Goal: Information Seeking & Learning: Check status

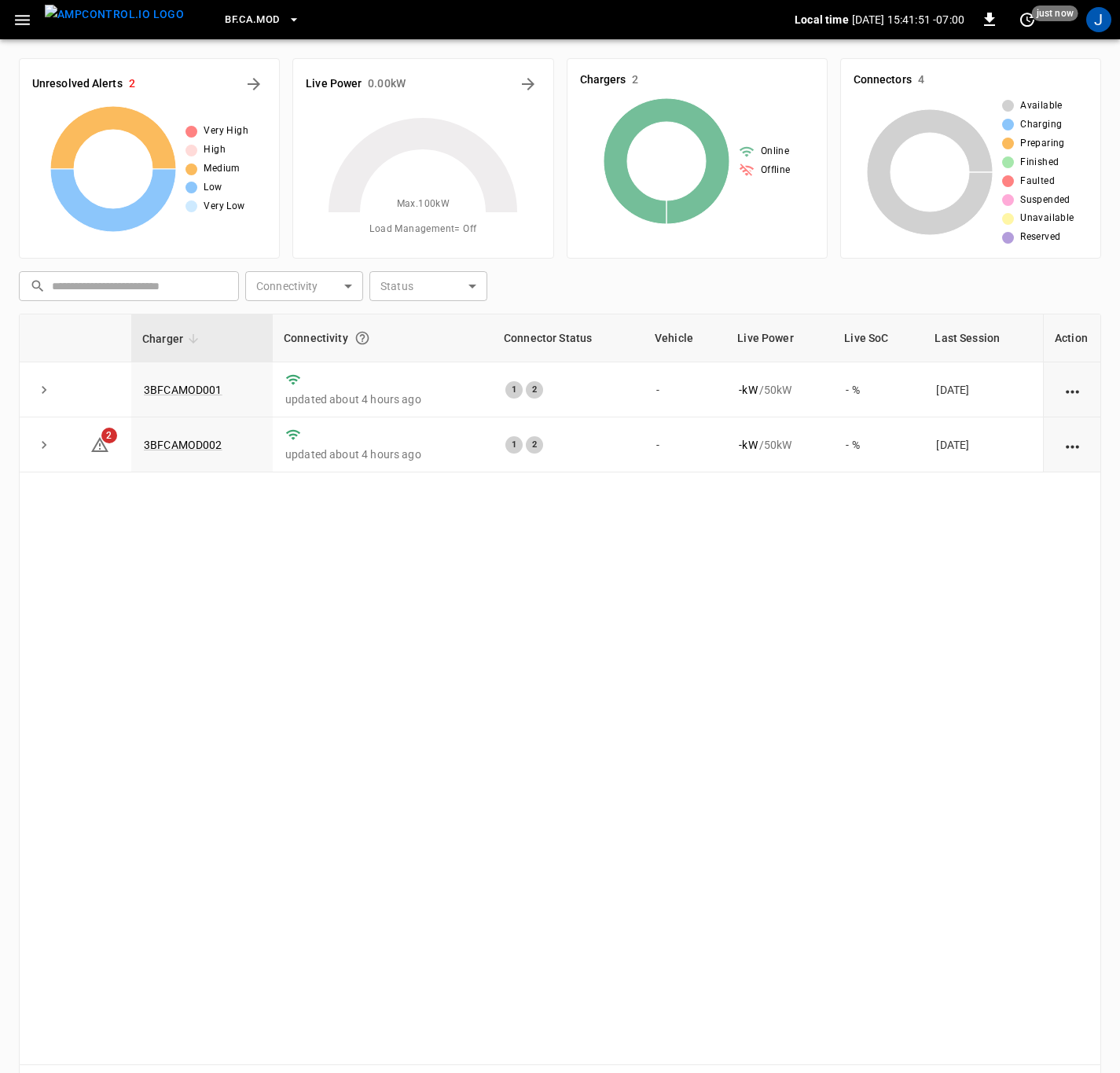
click at [187, 738] on div "Charger Connectivity Connector Status Vehicle Live Power Live SoC Last Session …" at bounding box center [560, 688] width 1081 height 751
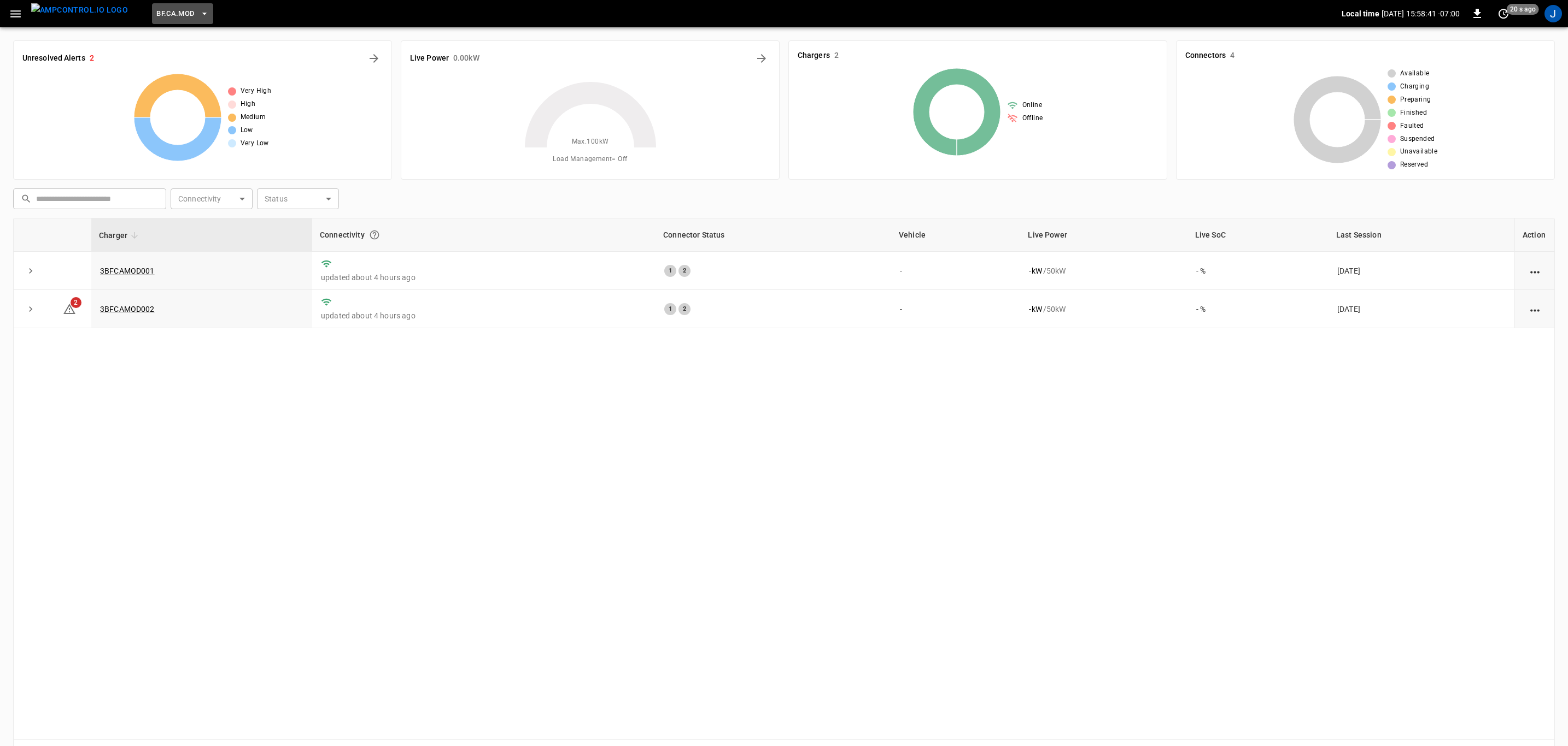
click at [199, 12] on icon "button" at bounding box center [205, 13] width 11 height 11
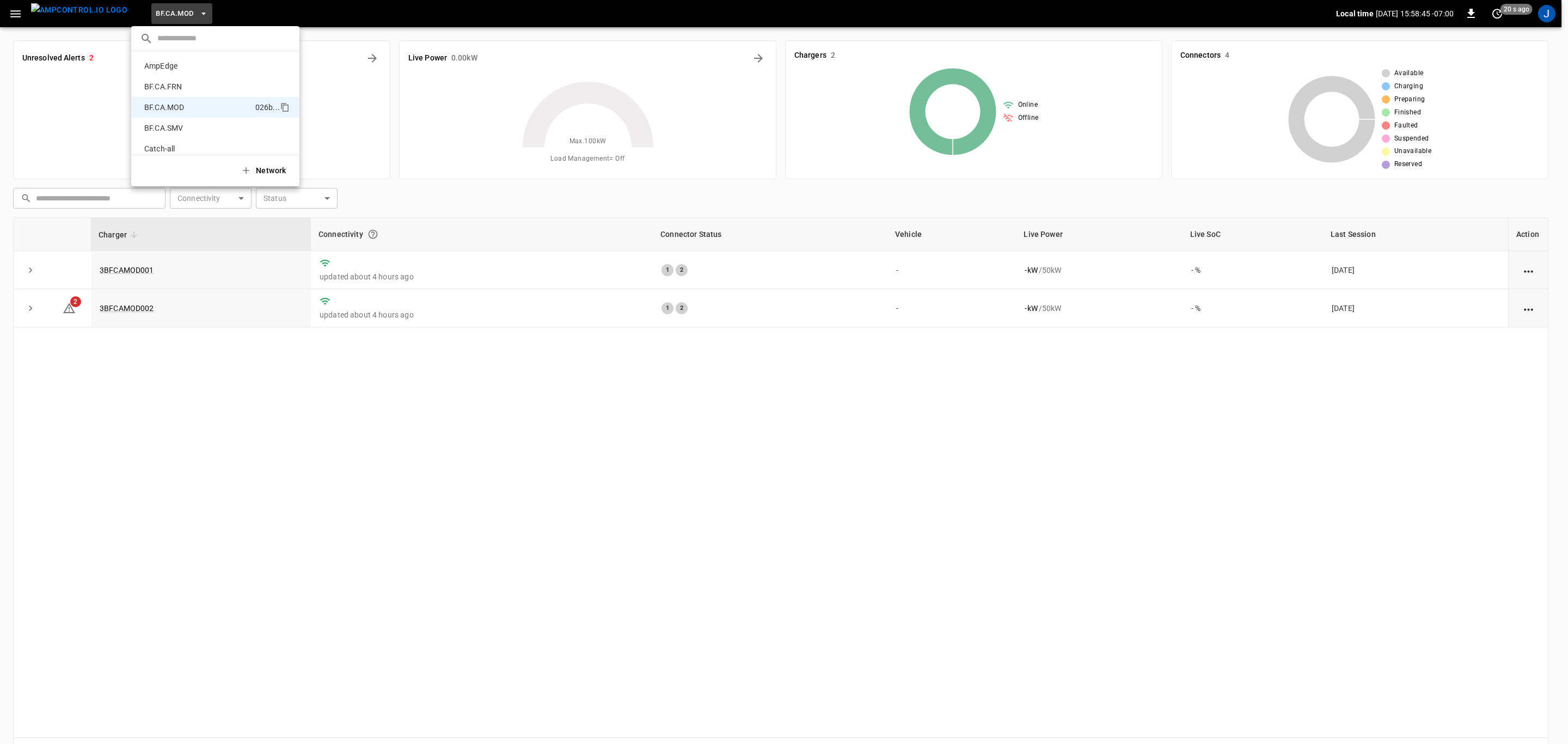
click at [176, 88] on p "BF.CA.FRN" at bounding box center [198, 86] width 116 height 11
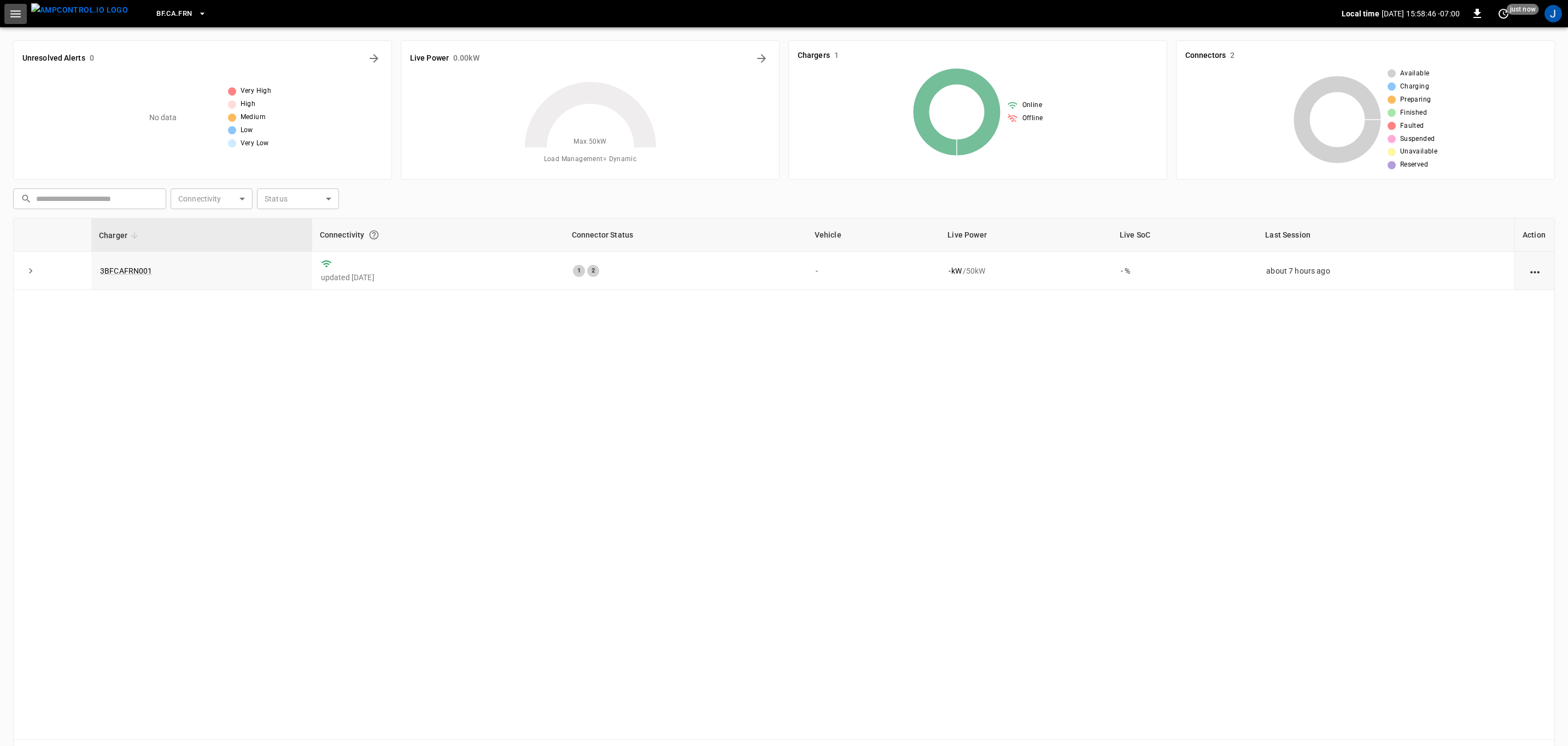
click at [11, 13] on icon "button" at bounding box center [15, 13] width 10 height 7
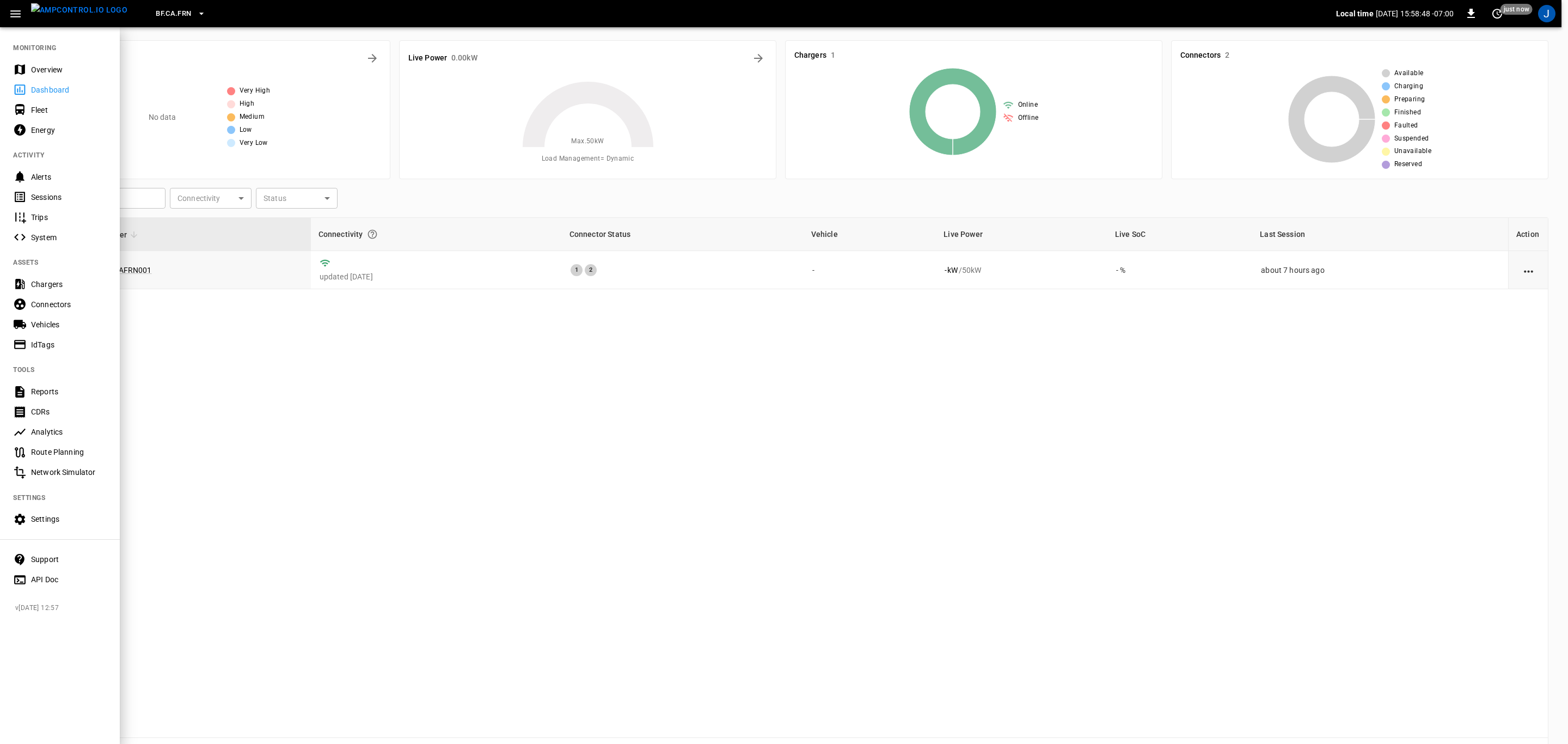
drag, startPoint x: 43, startPoint y: 281, endPoint x: 520, endPoint y: 482, distance: 517.6
click at [43, 281] on div "Chargers" at bounding box center [68, 284] width 75 height 11
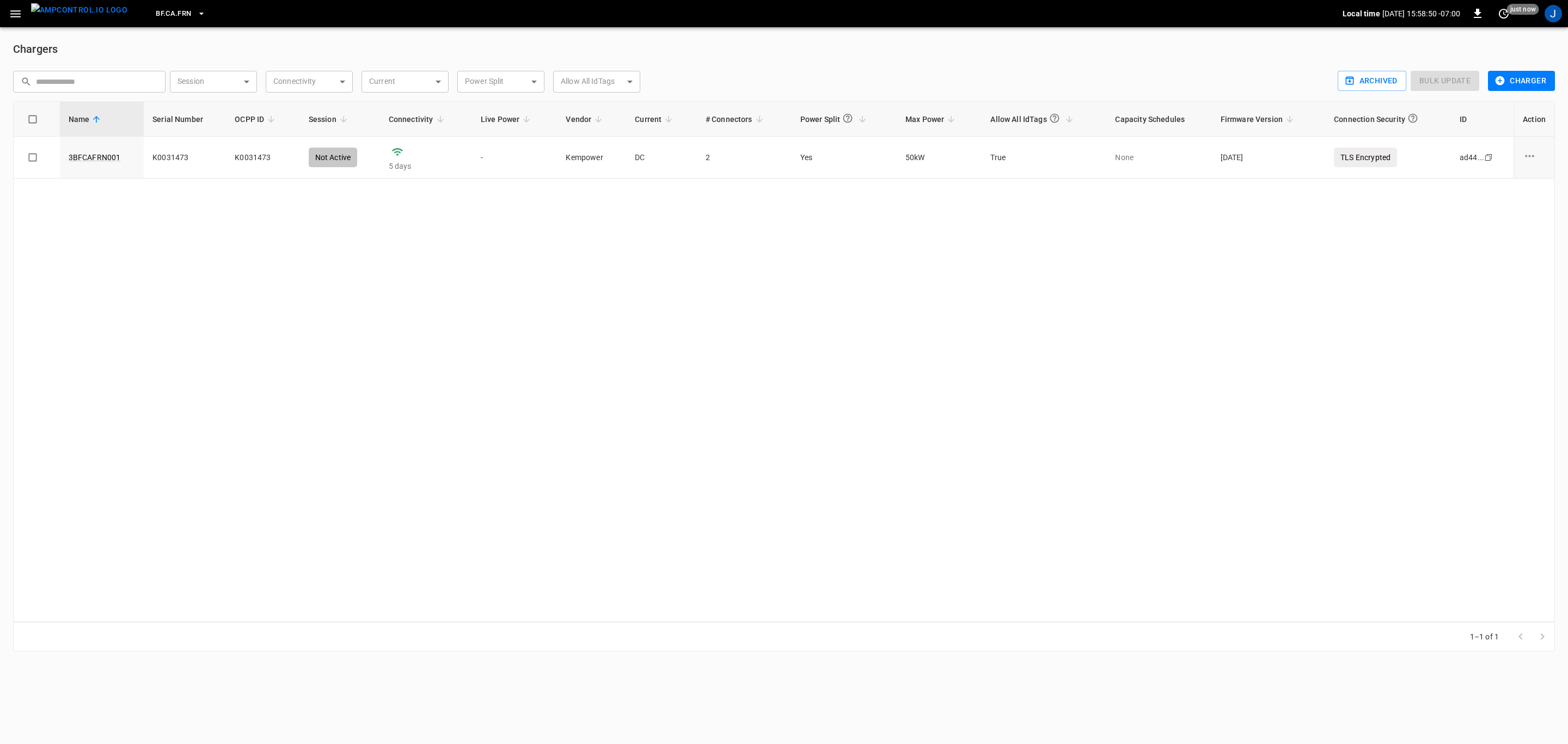
click at [776, 76] on button "Charger" at bounding box center [1522, 81] width 67 height 20
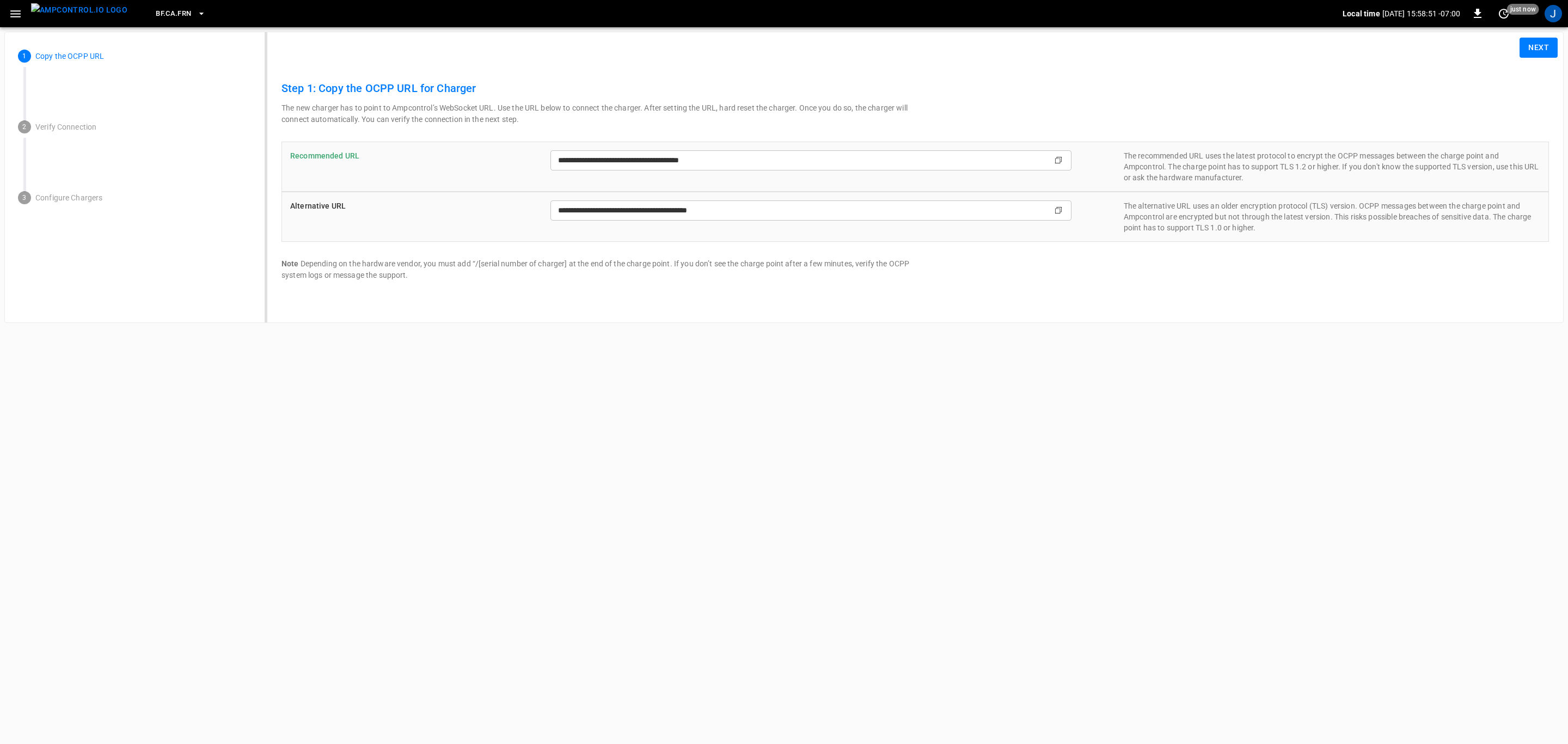
type input "**********"
click at [776, 44] on button "Next" at bounding box center [1539, 47] width 38 height 20
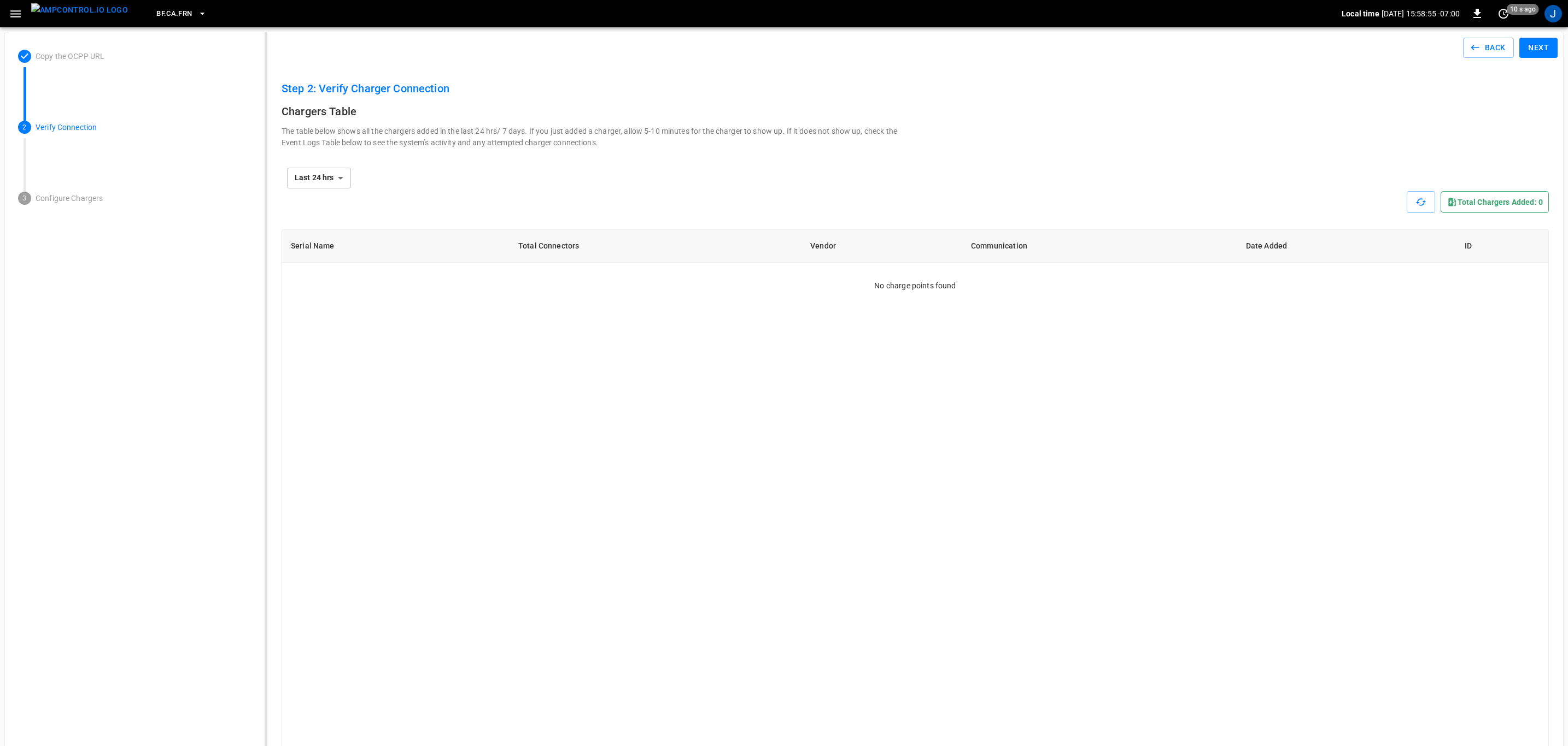
click at [779, 40] on button "Next" at bounding box center [1538, 48] width 38 height 20
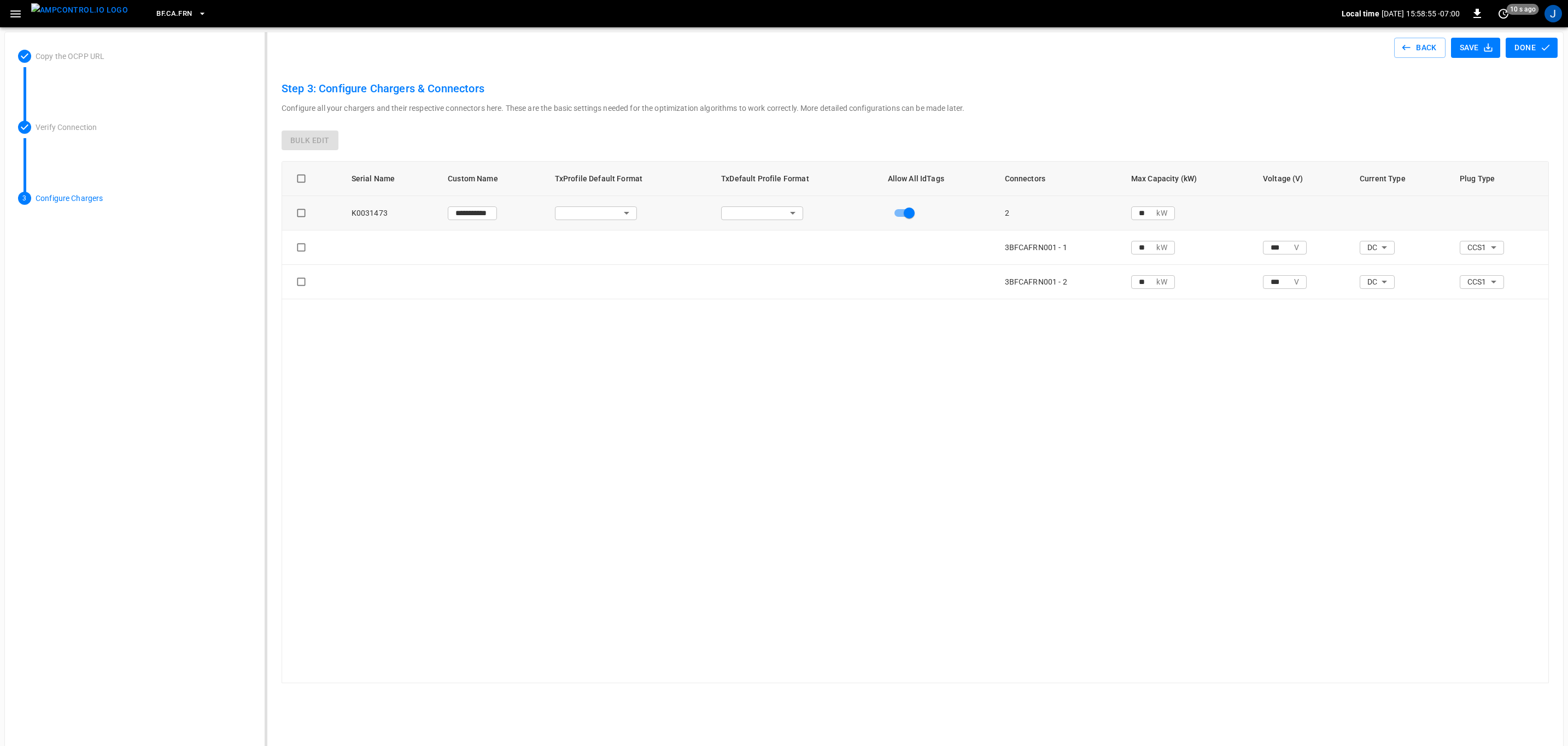
type input "**********"
click at [89, 13] on img "menu" at bounding box center [79, 10] width 97 height 13
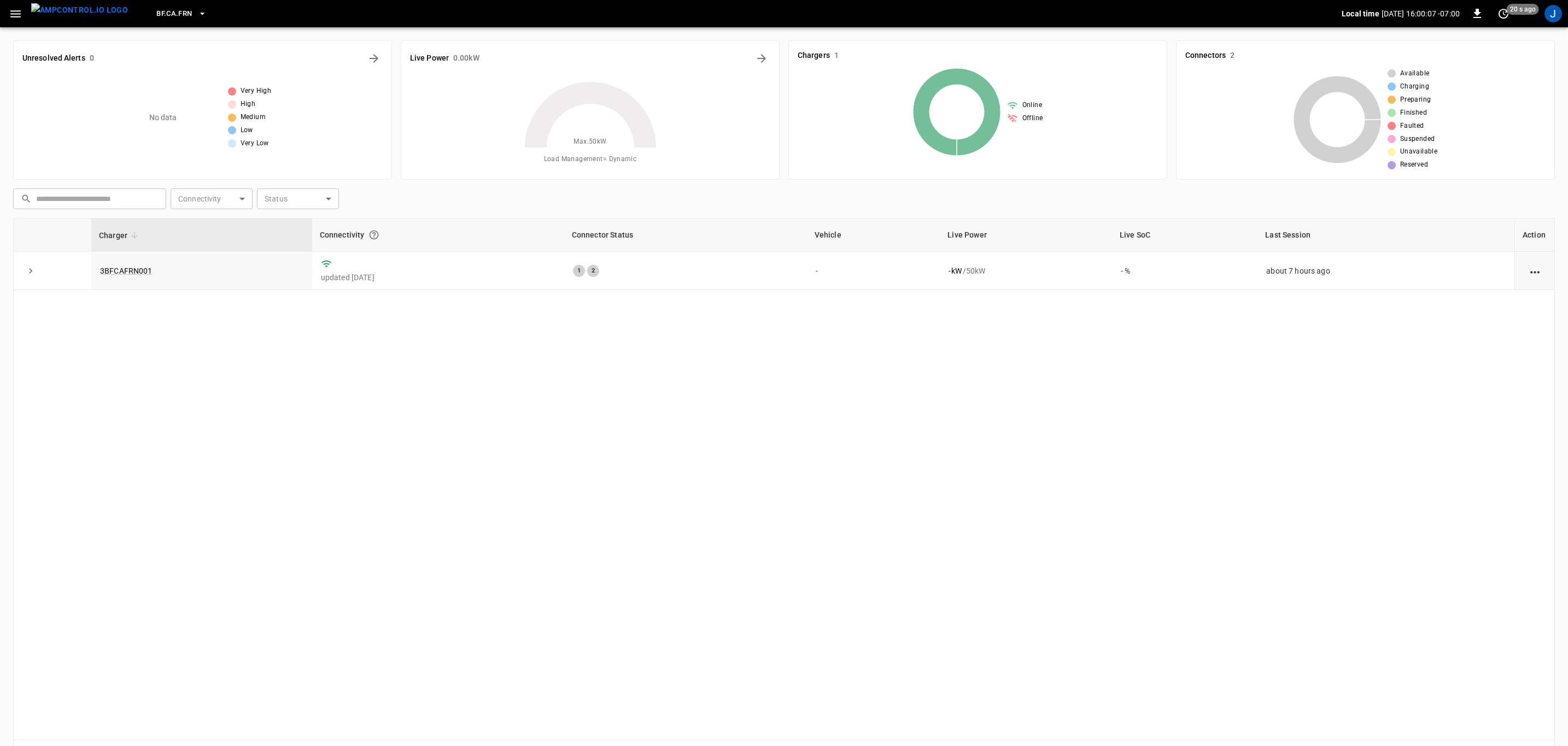
click at [123, 273] on link "3BFCAFRN001" at bounding box center [126, 271] width 52 height 9
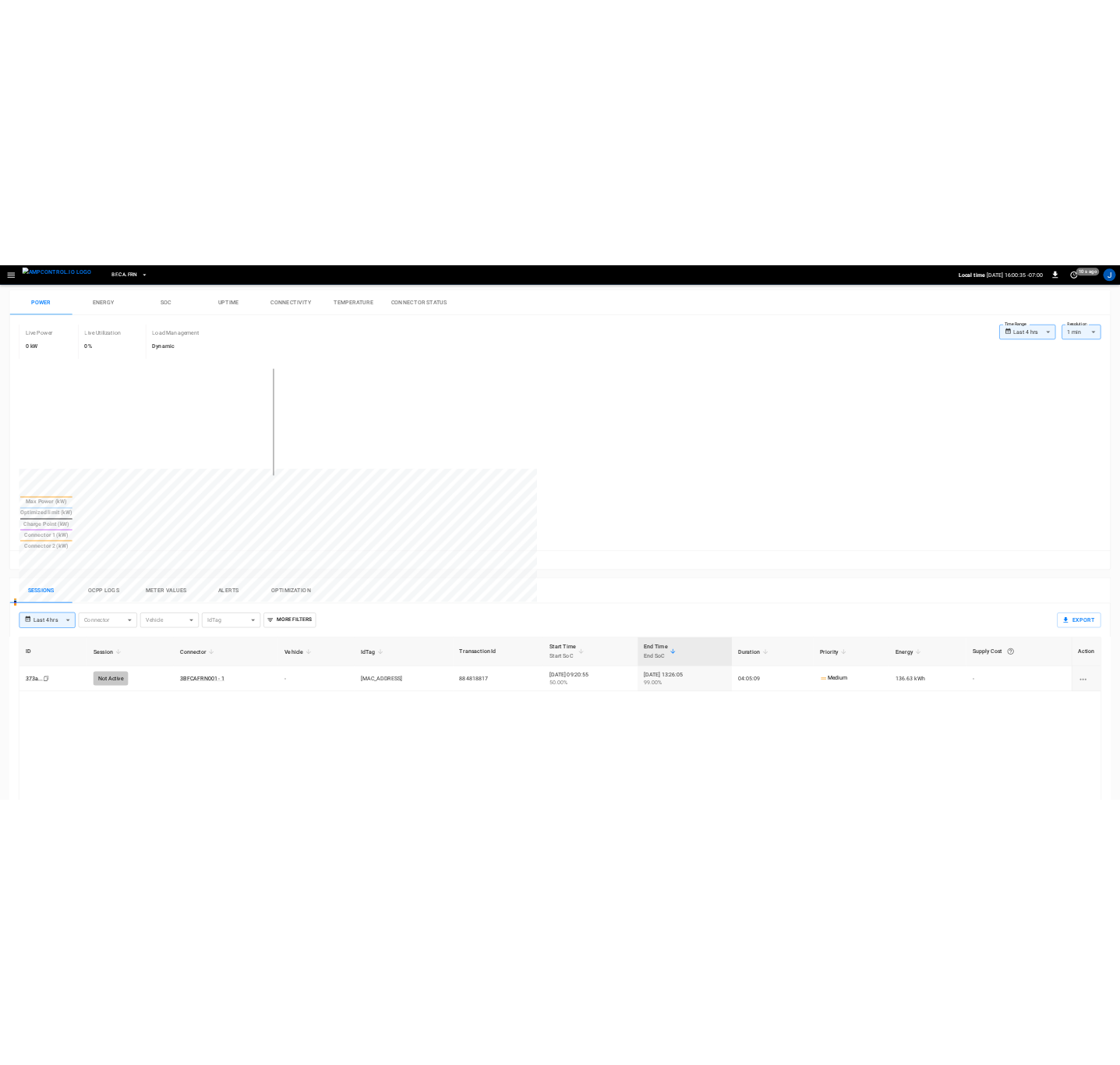
scroll to position [236, 0]
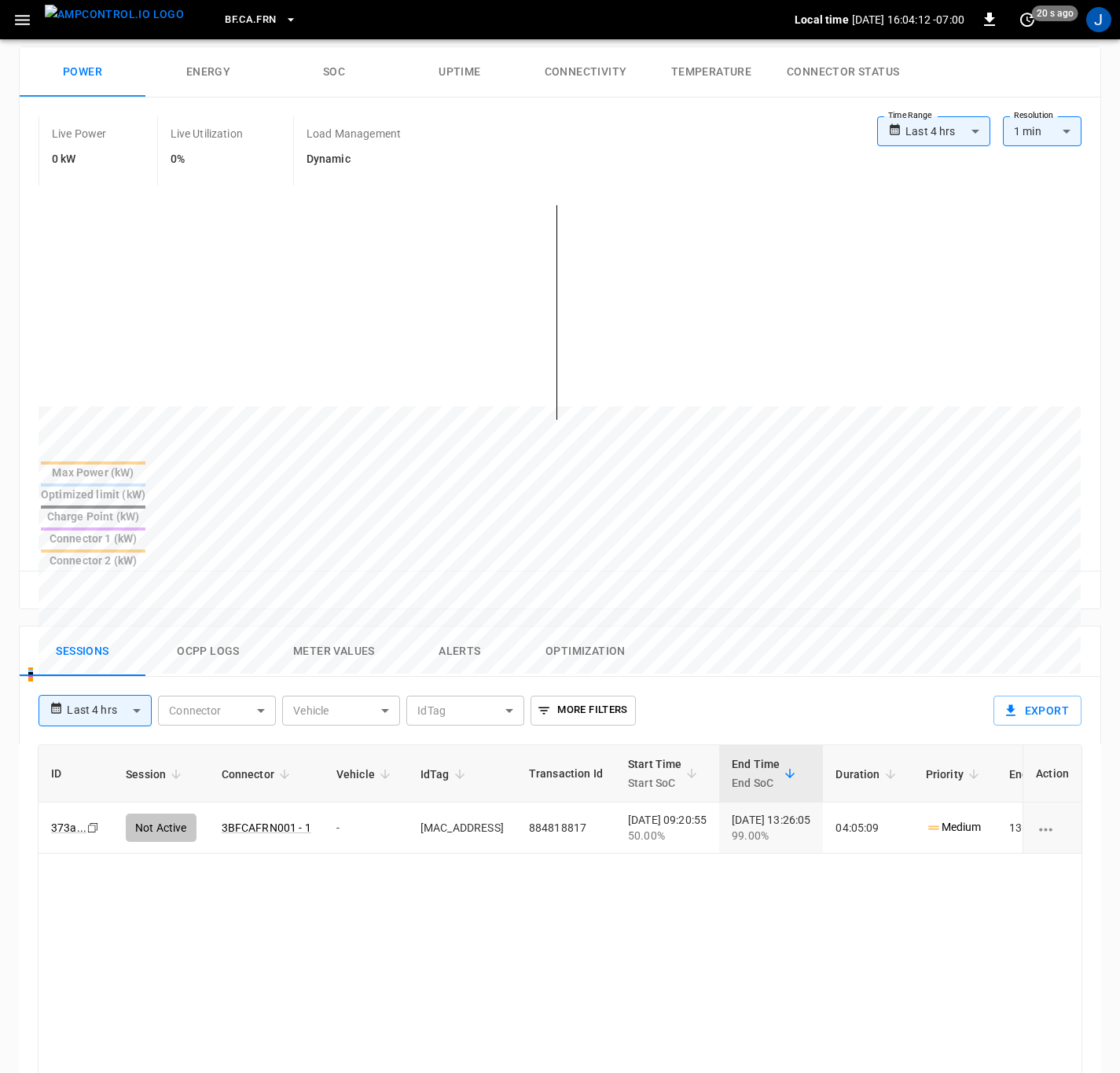
click at [282, 17] on icon "button" at bounding box center [290, 19] width 15 height 15
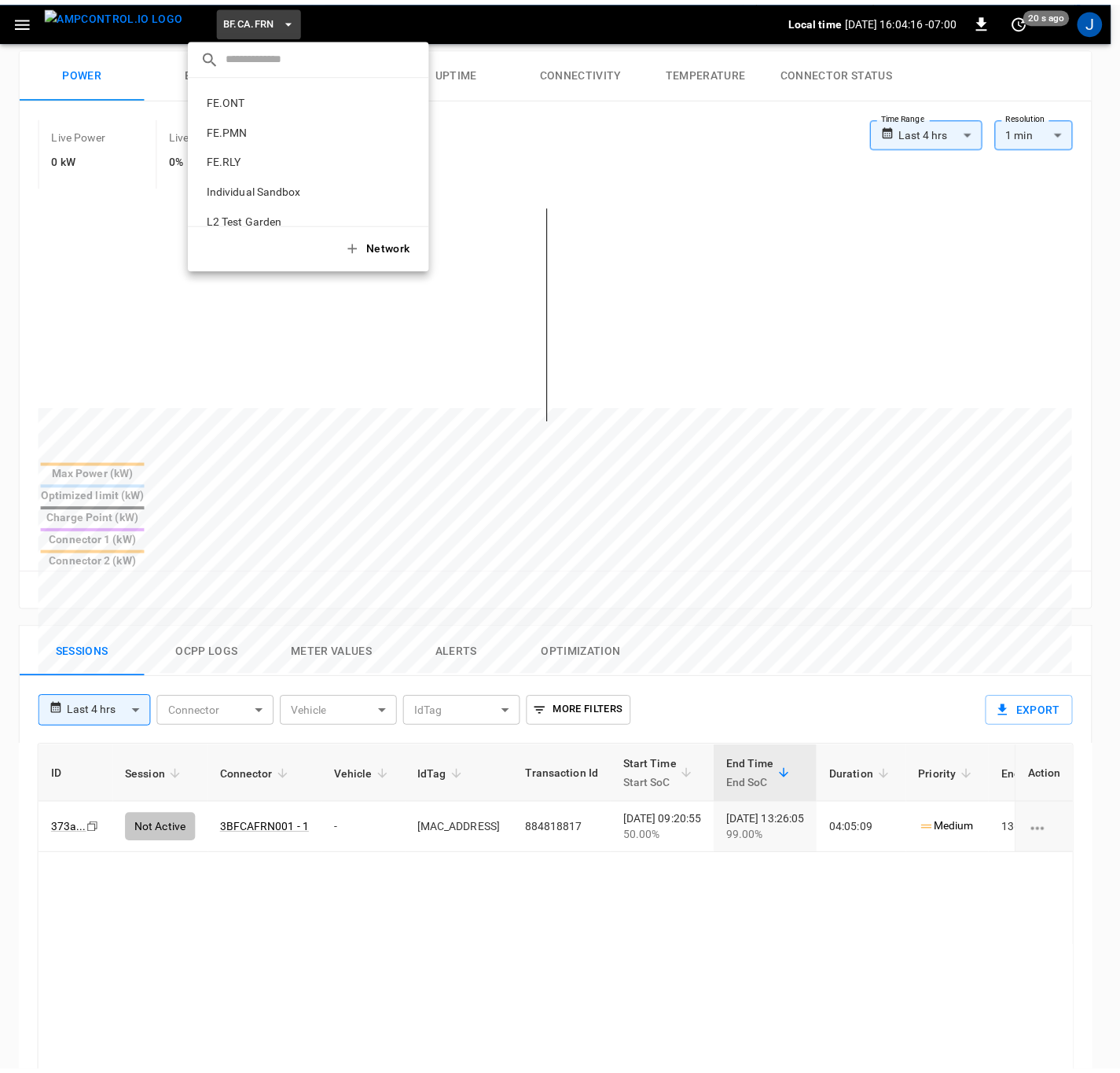
scroll to position [733, 0]
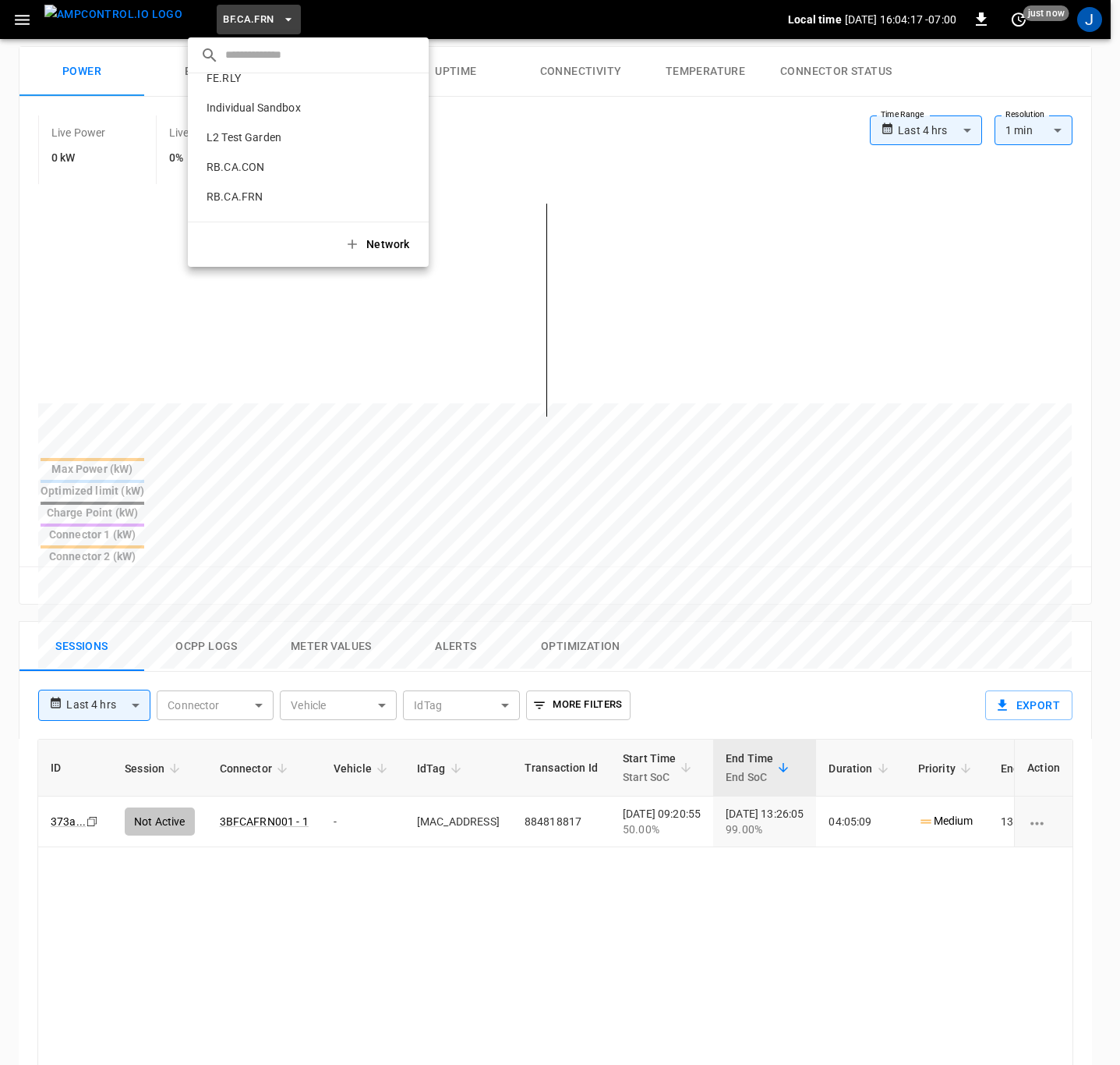
click at [237, 196] on p "RB.CA.FRN" at bounding box center [283, 196] width 167 height 15
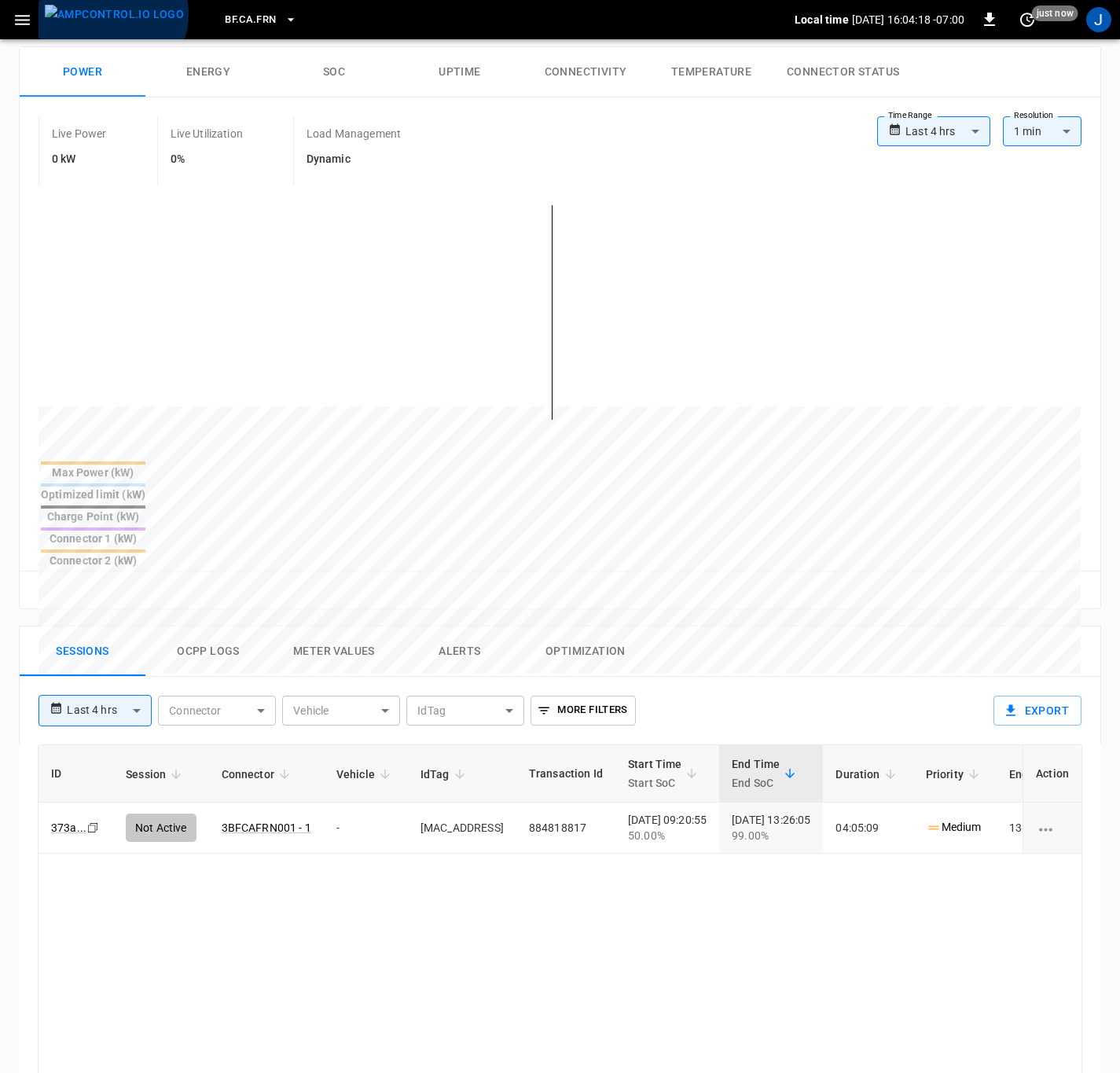
click at [111, 14] on img "menu" at bounding box center [114, 14] width 139 height 19
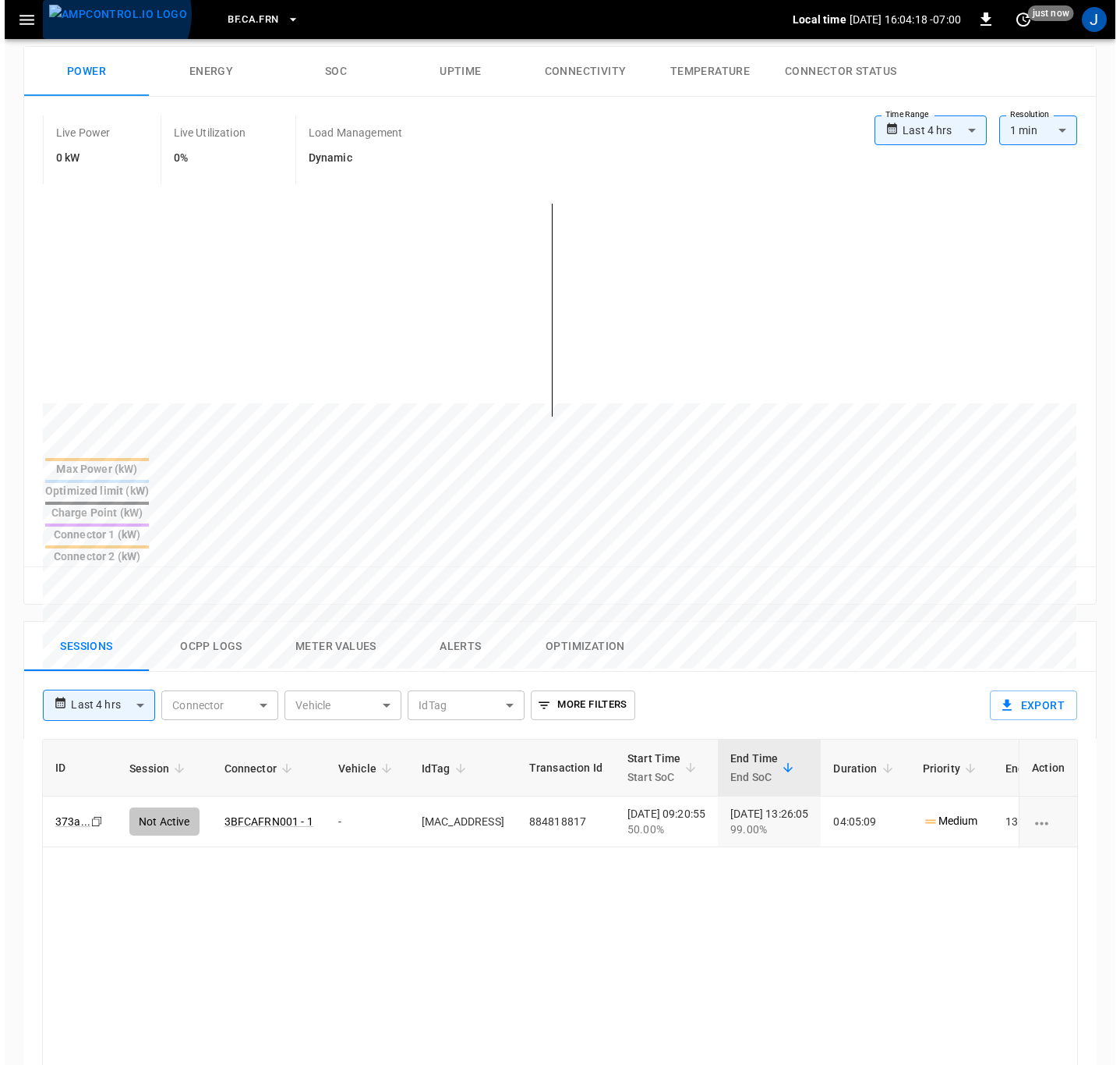
scroll to position [53, 0]
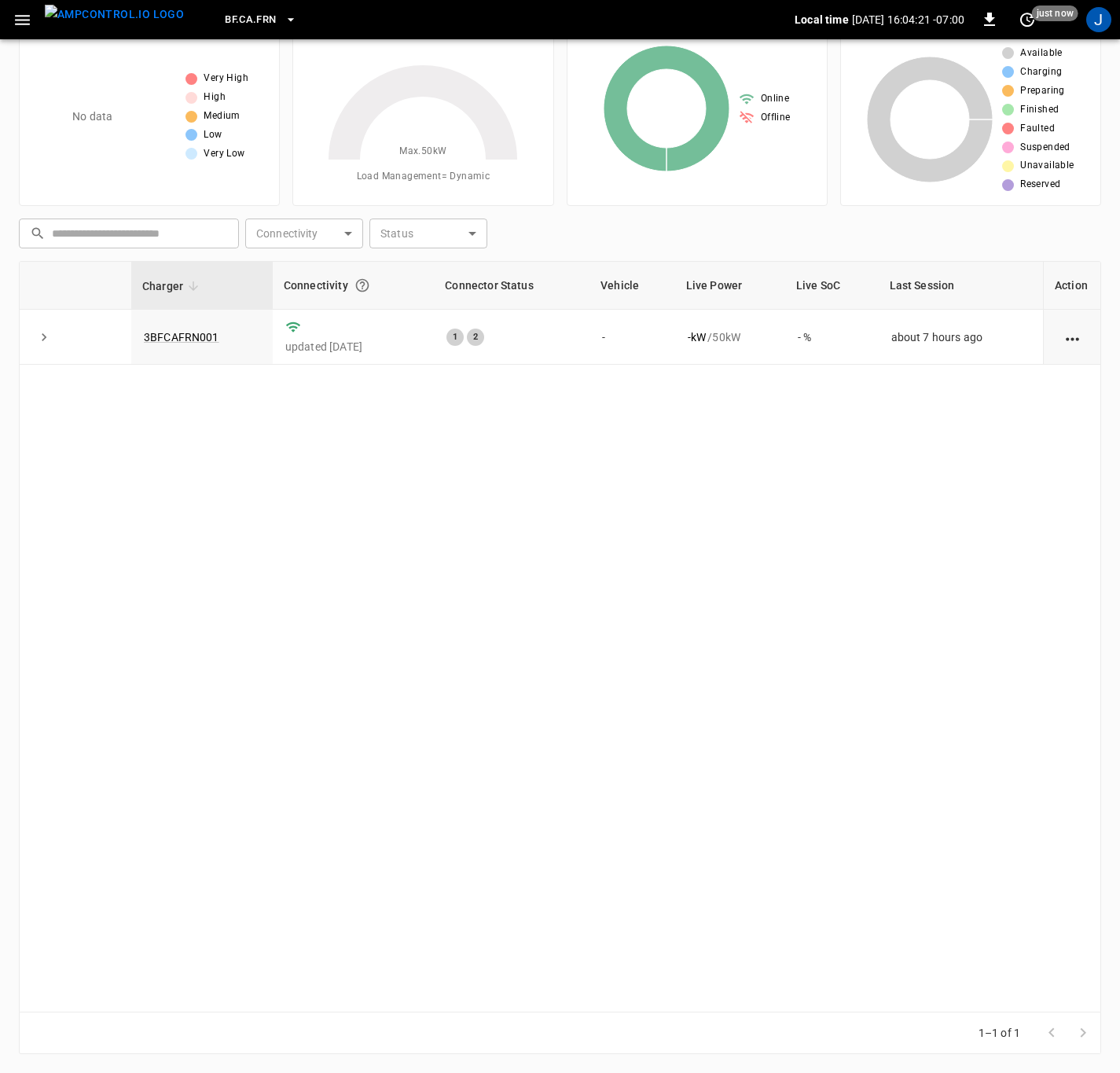
click at [16, 14] on icon "button" at bounding box center [22, 20] width 19 height 19
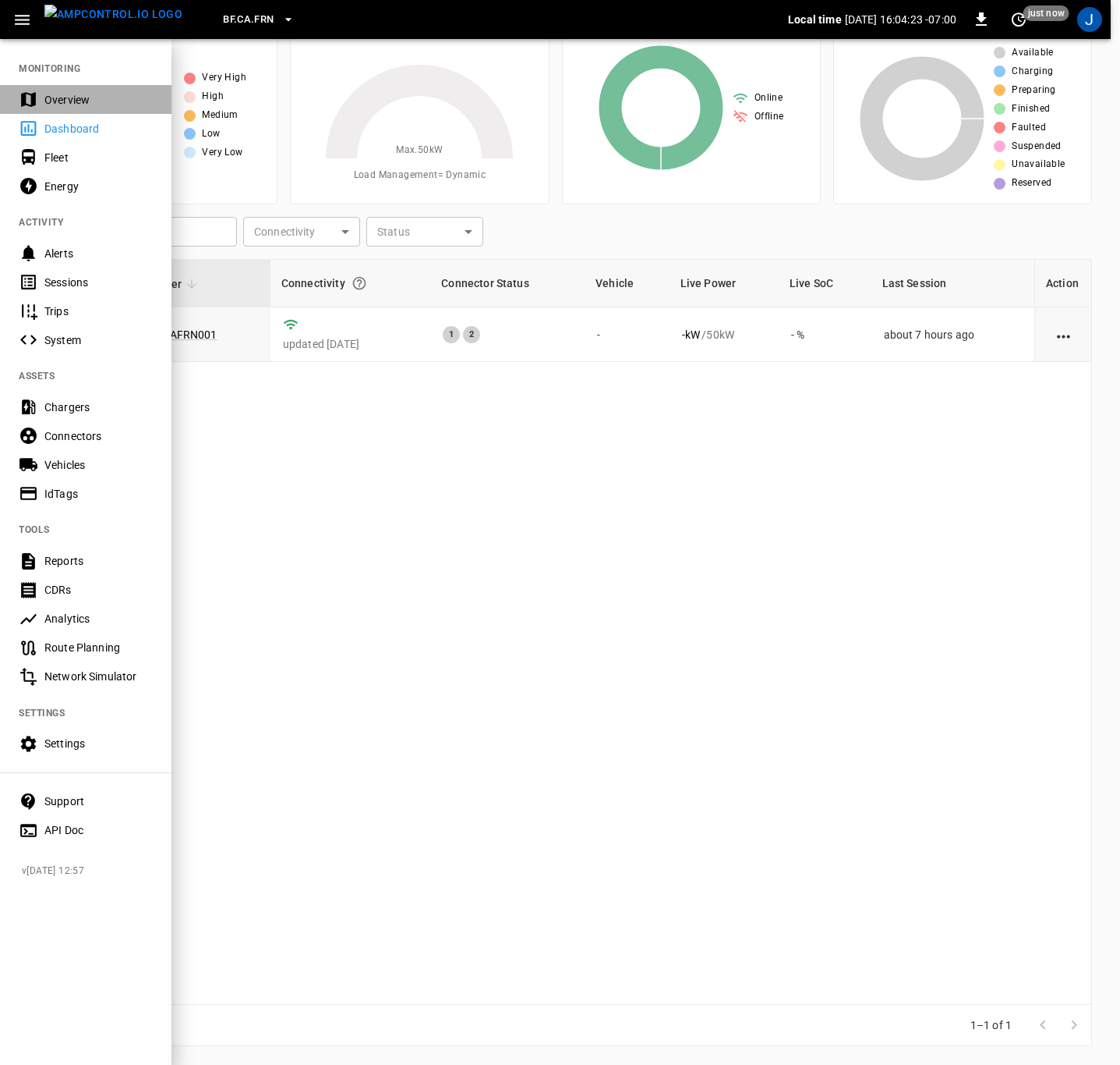
click at [59, 96] on div "Overview" at bounding box center [98, 100] width 108 height 15
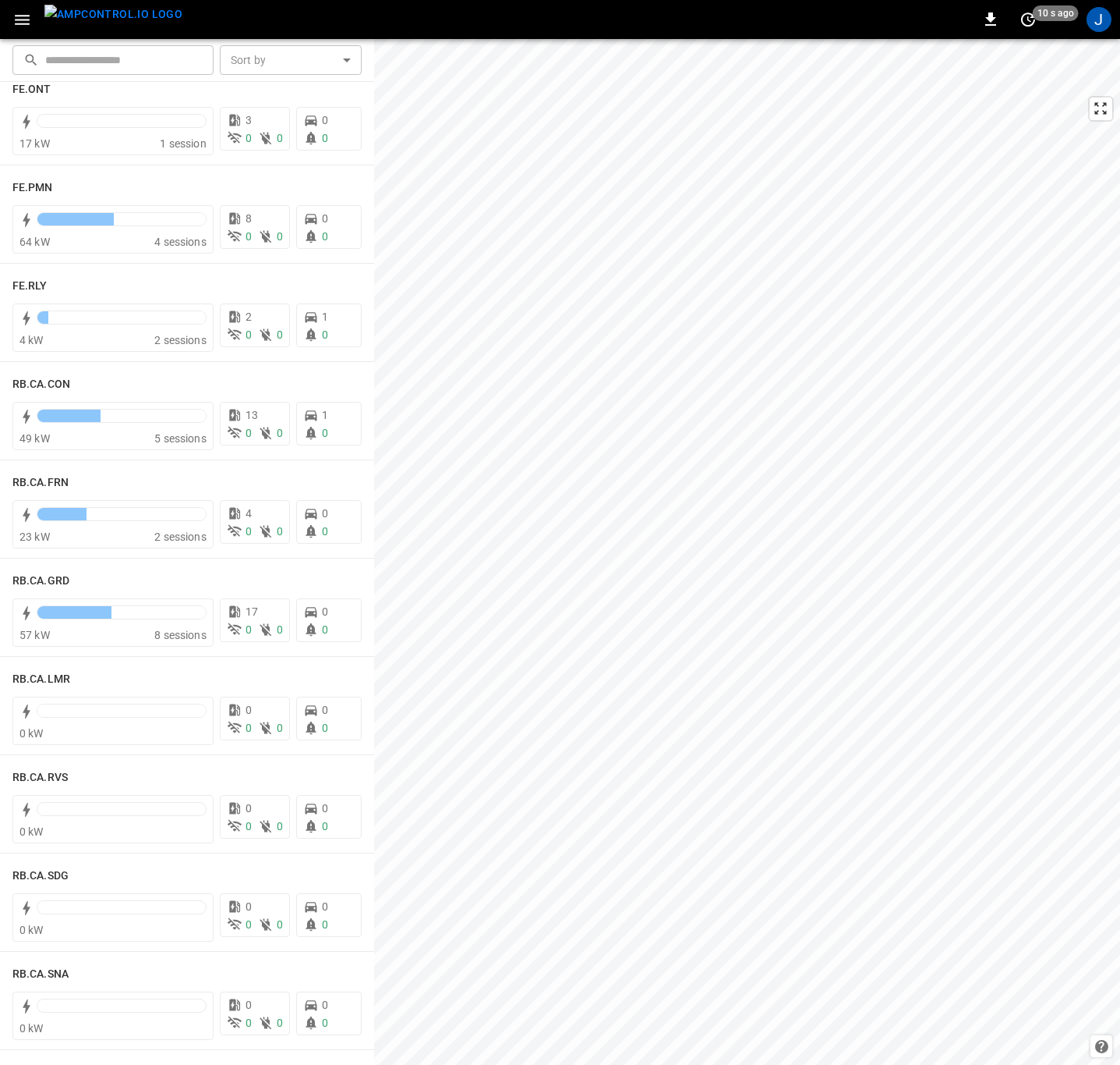
scroll to position [1872, 0]
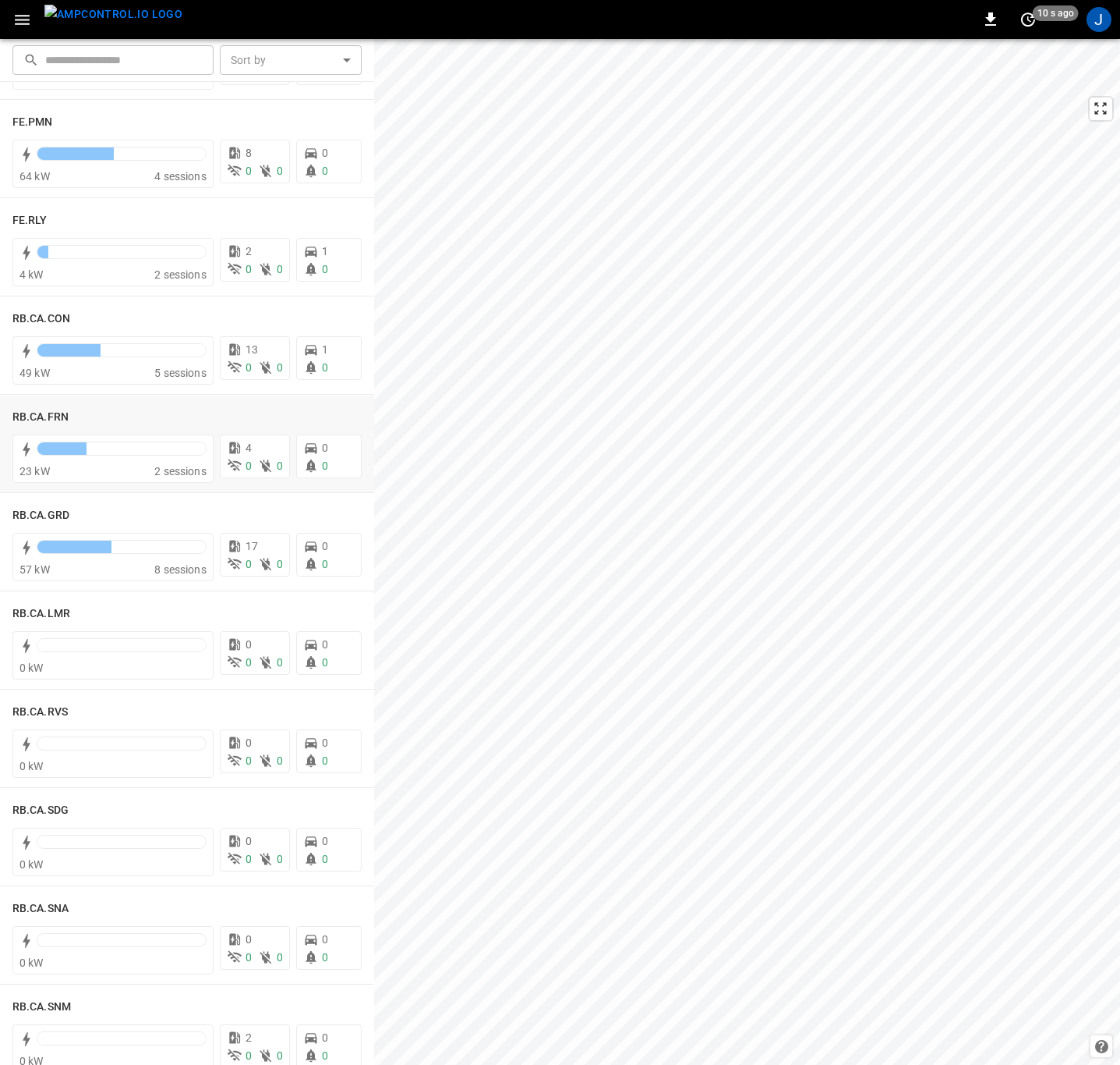
click at [35, 414] on h6 "RB.CA.FRN" at bounding box center [40, 417] width 56 height 17
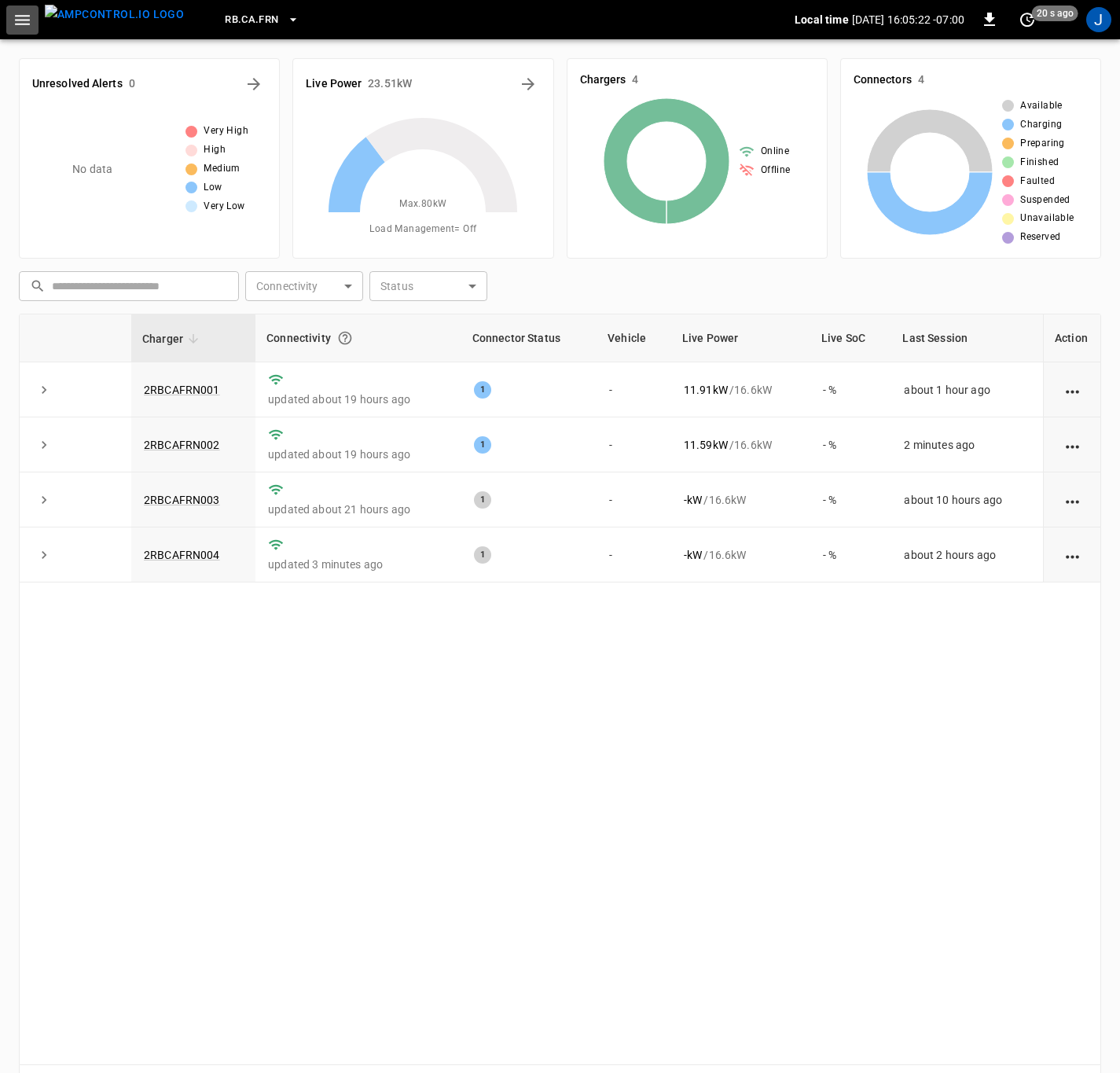
click at [19, 21] on icon "button" at bounding box center [22, 20] width 19 height 19
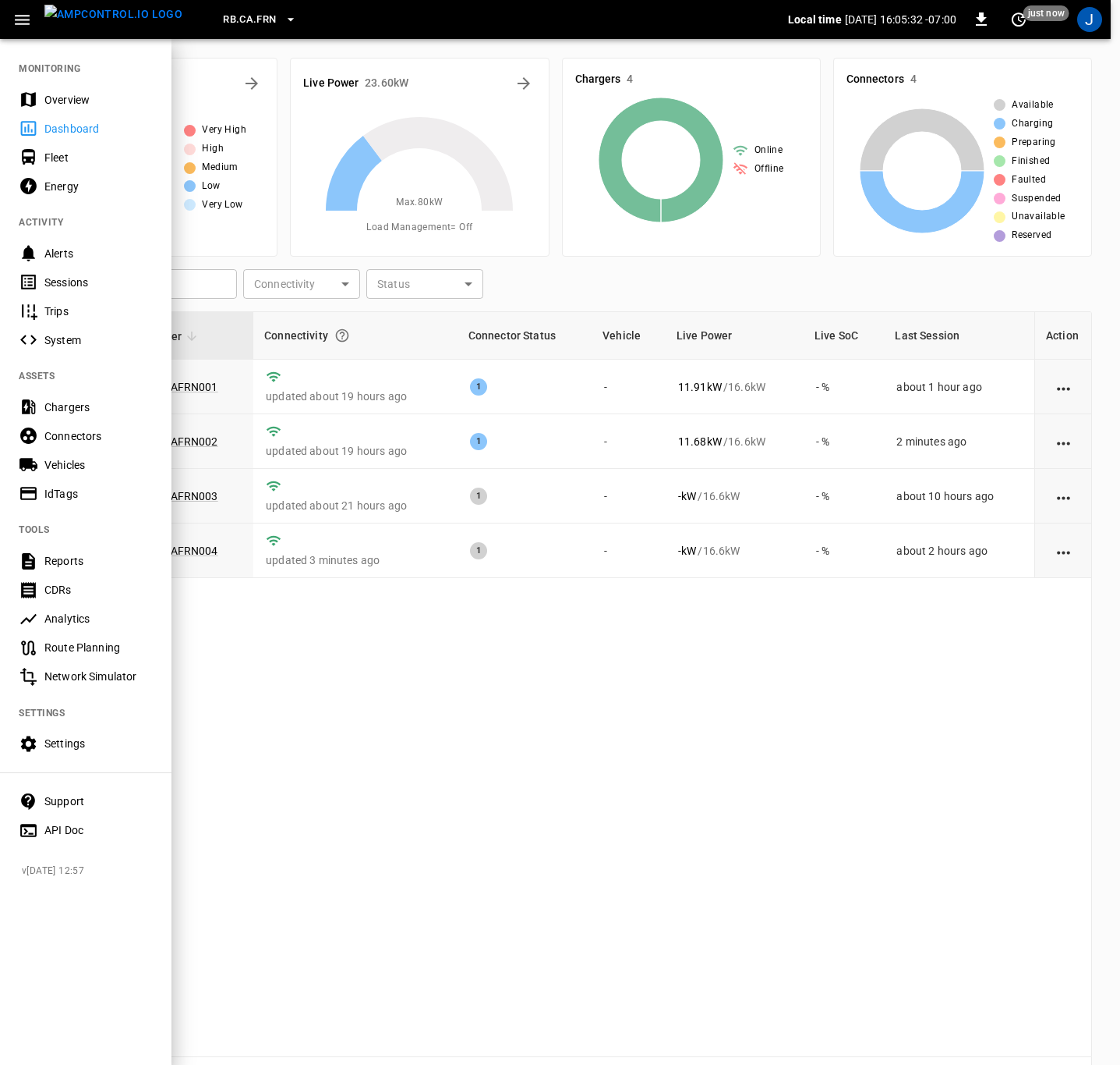
click at [69, 96] on div "Overview" at bounding box center [98, 100] width 108 height 15
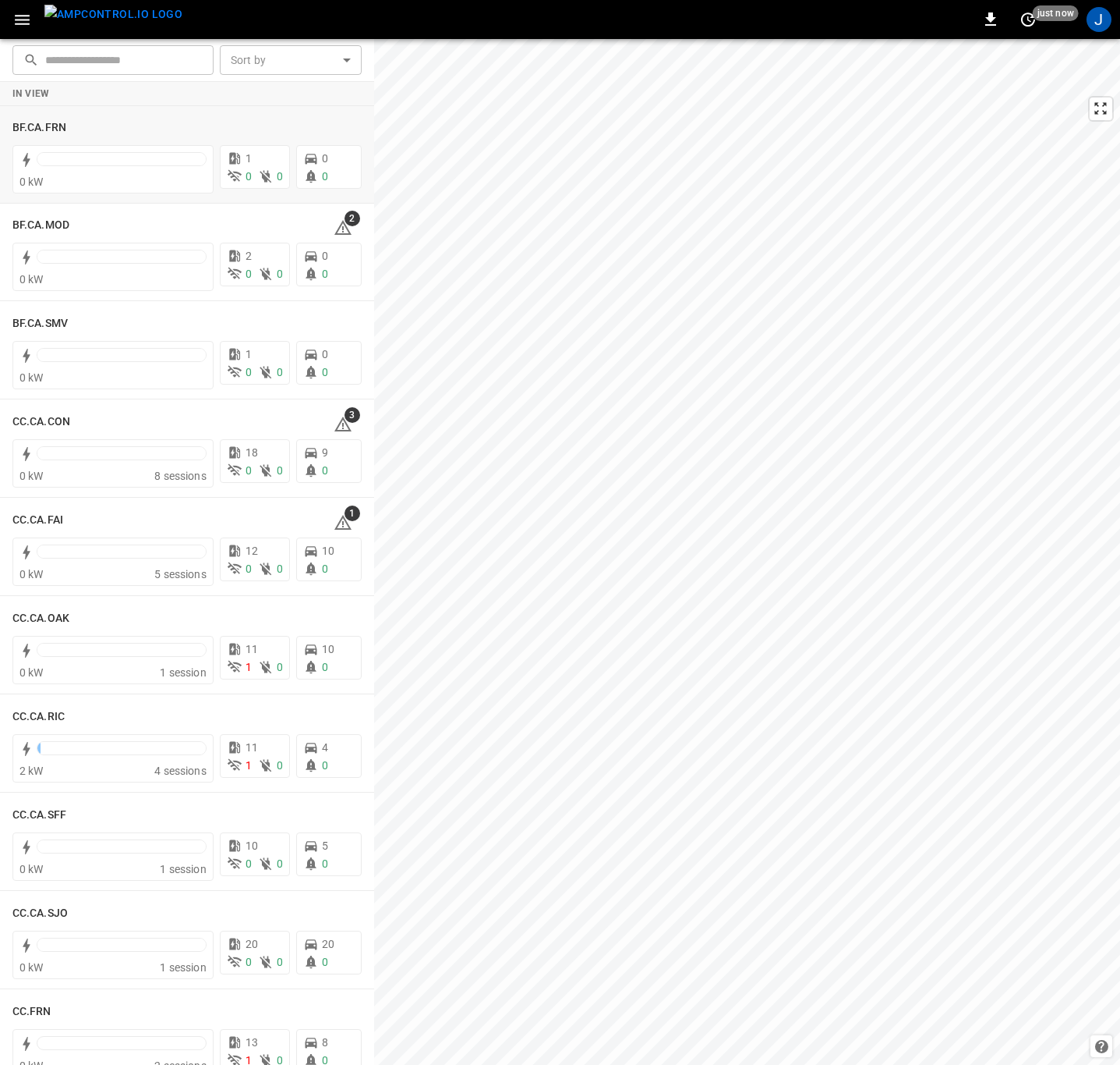
click at [61, 124] on h6 "BF.CA.FRN" at bounding box center [39, 128] width 54 height 17
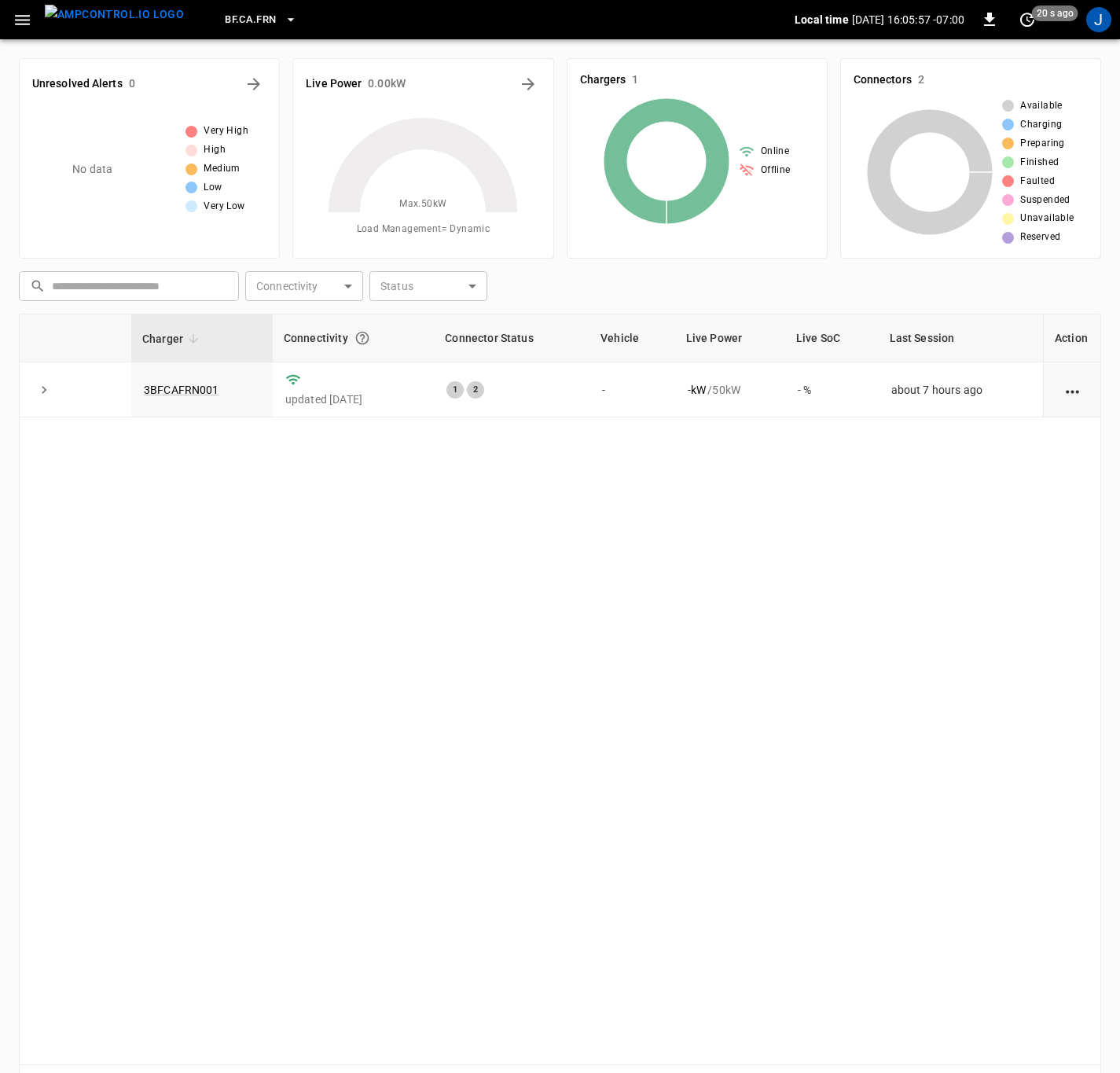
click at [282, 16] on icon "button" at bounding box center [290, 19] width 15 height 15
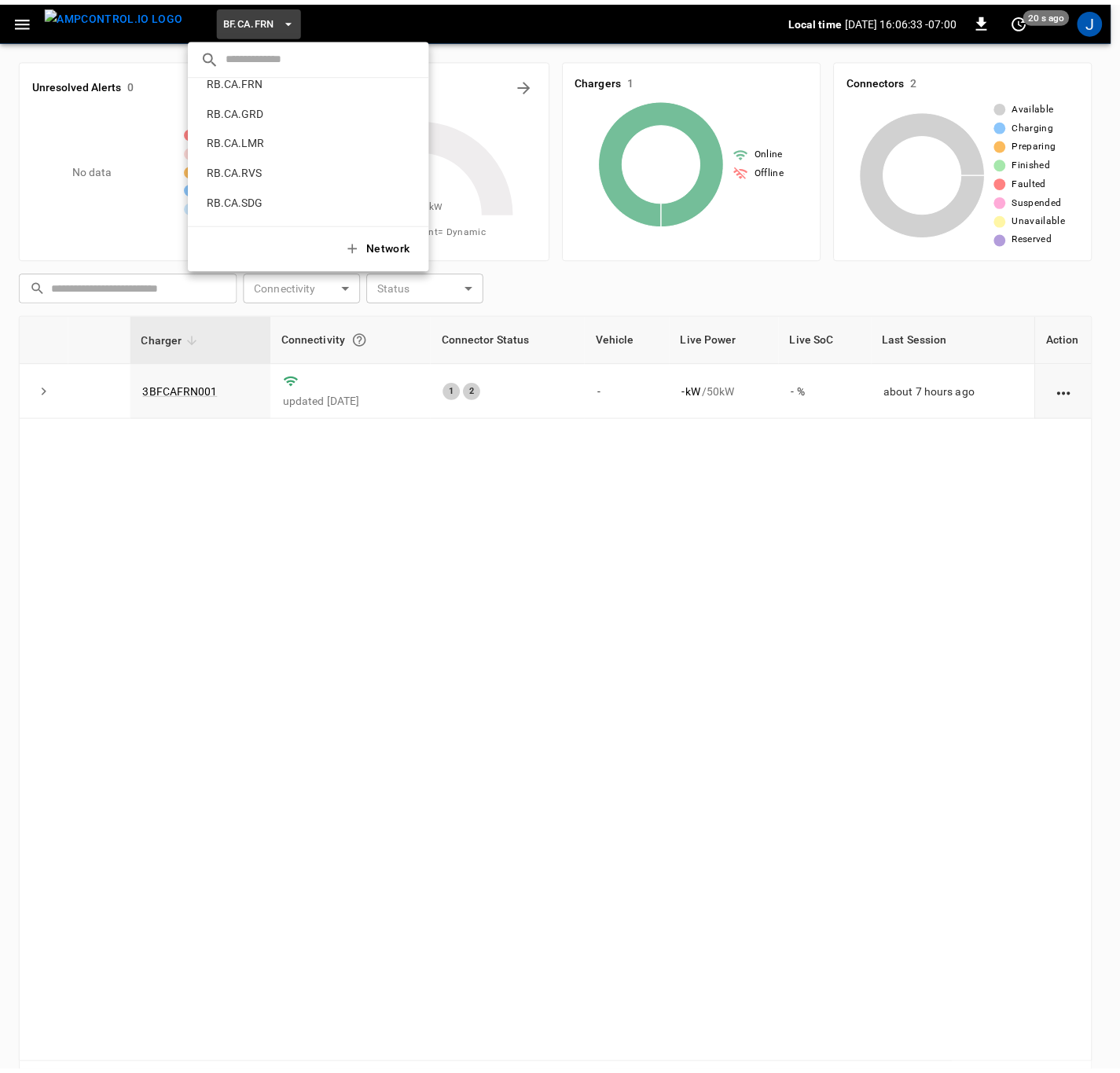
scroll to position [733, 0]
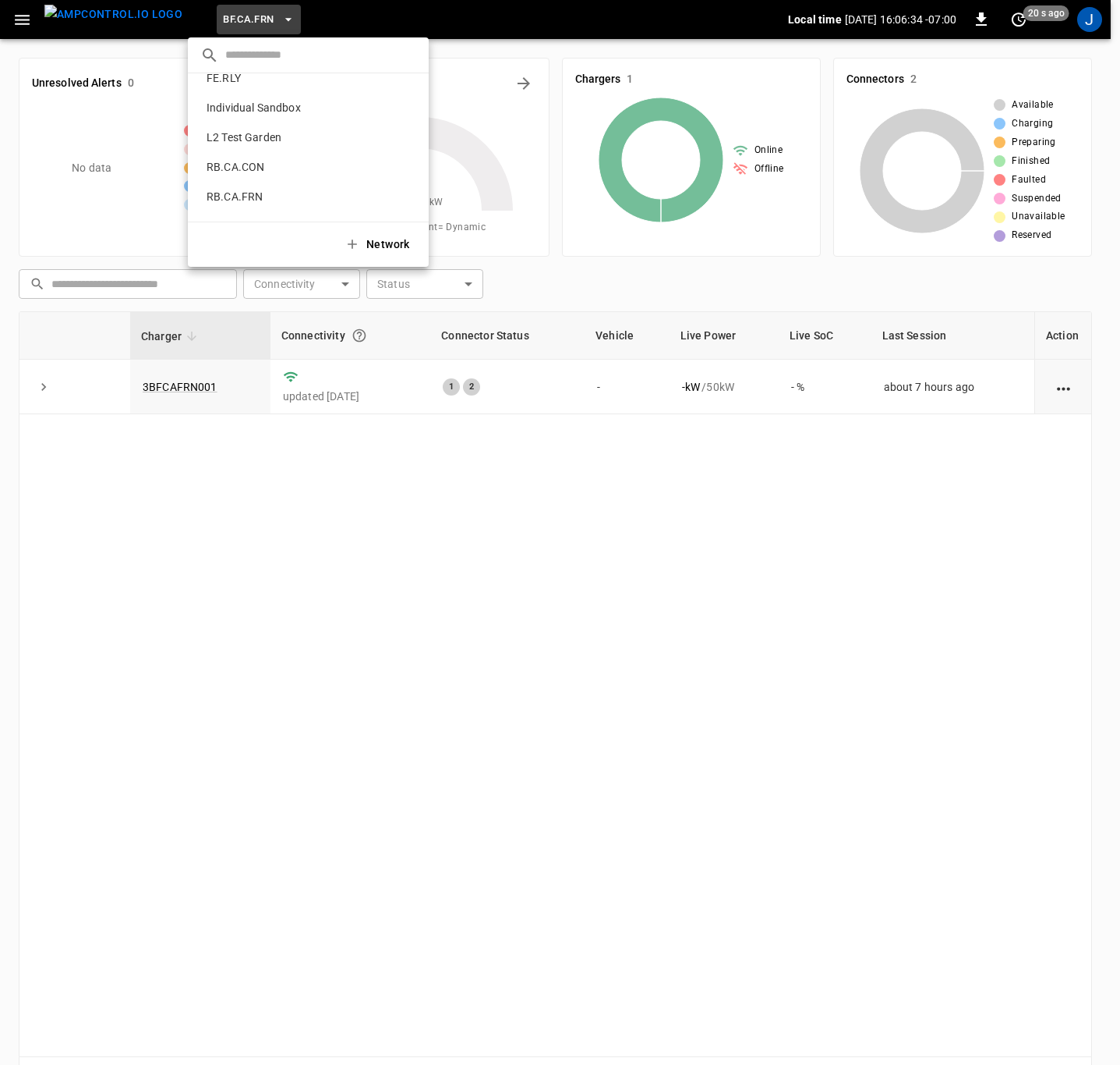
click at [227, 200] on p "RB.CA.FRN" at bounding box center [283, 196] width 167 height 15
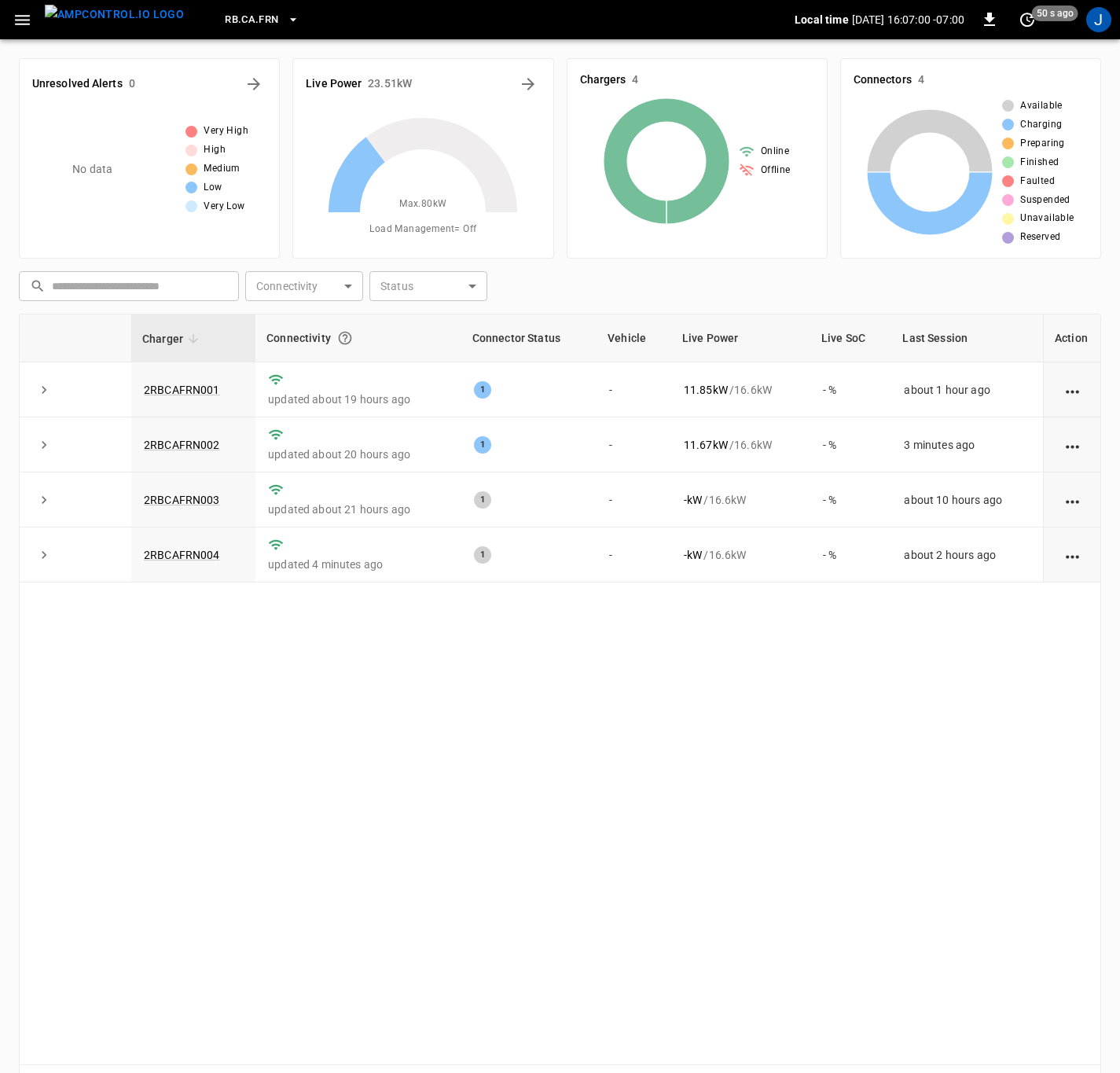
click at [28, 17] on icon "button" at bounding box center [22, 20] width 19 height 19
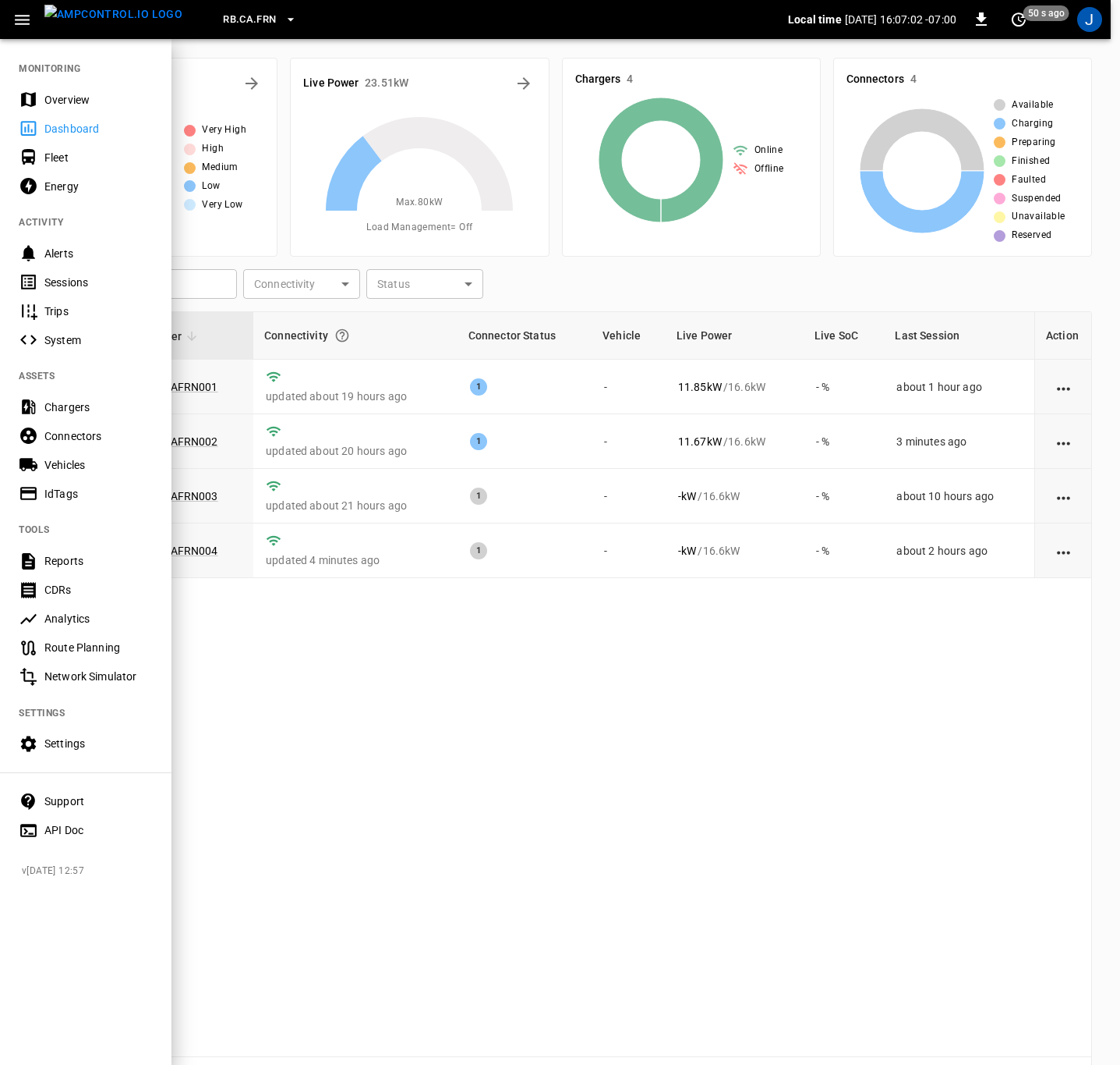
click at [57, 99] on div "Overview" at bounding box center [98, 100] width 108 height 15
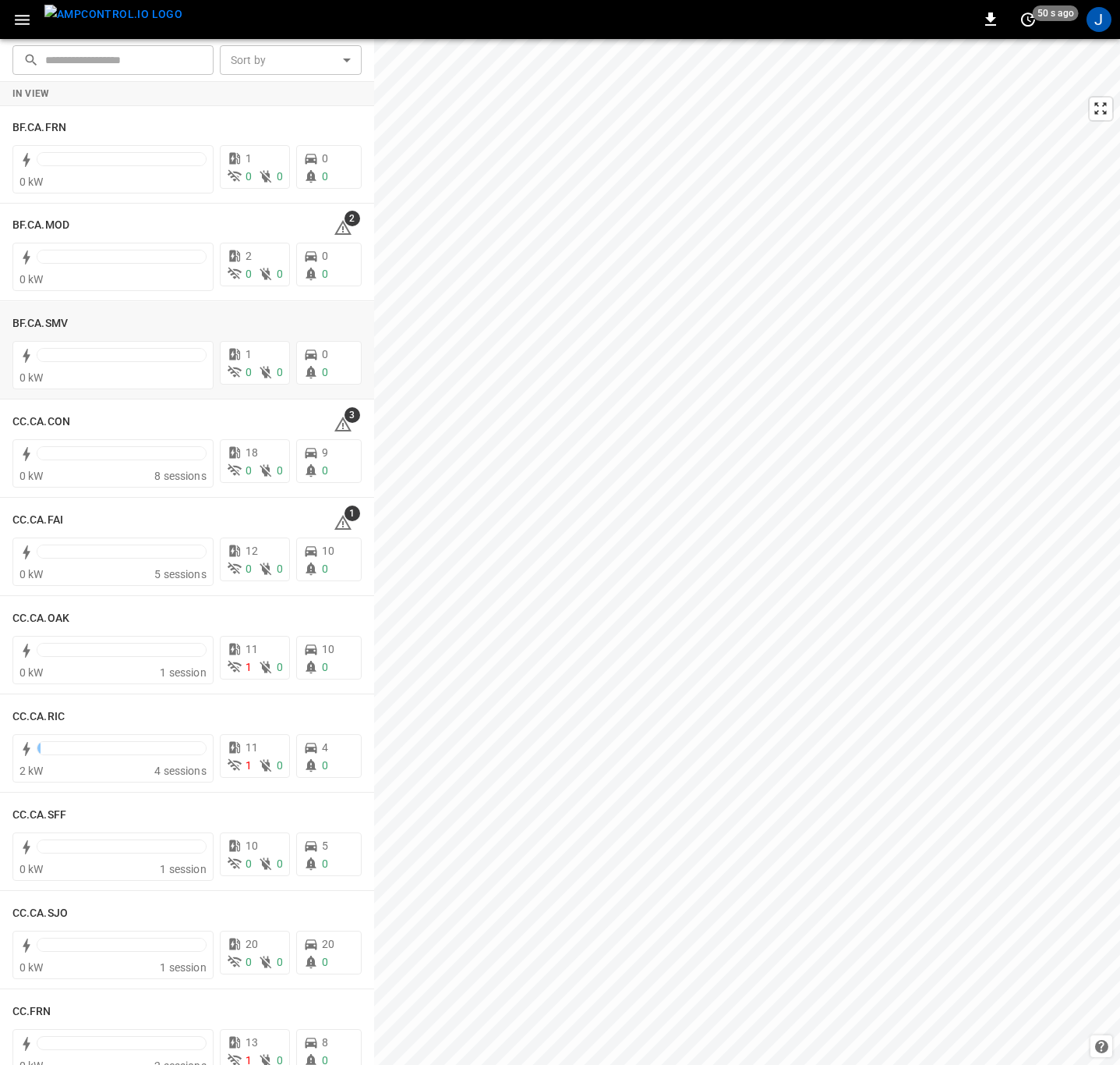
click at [35, 317] on h6 "BF.CA.SMV" at bounding box center [40, 323] width 55 height 17
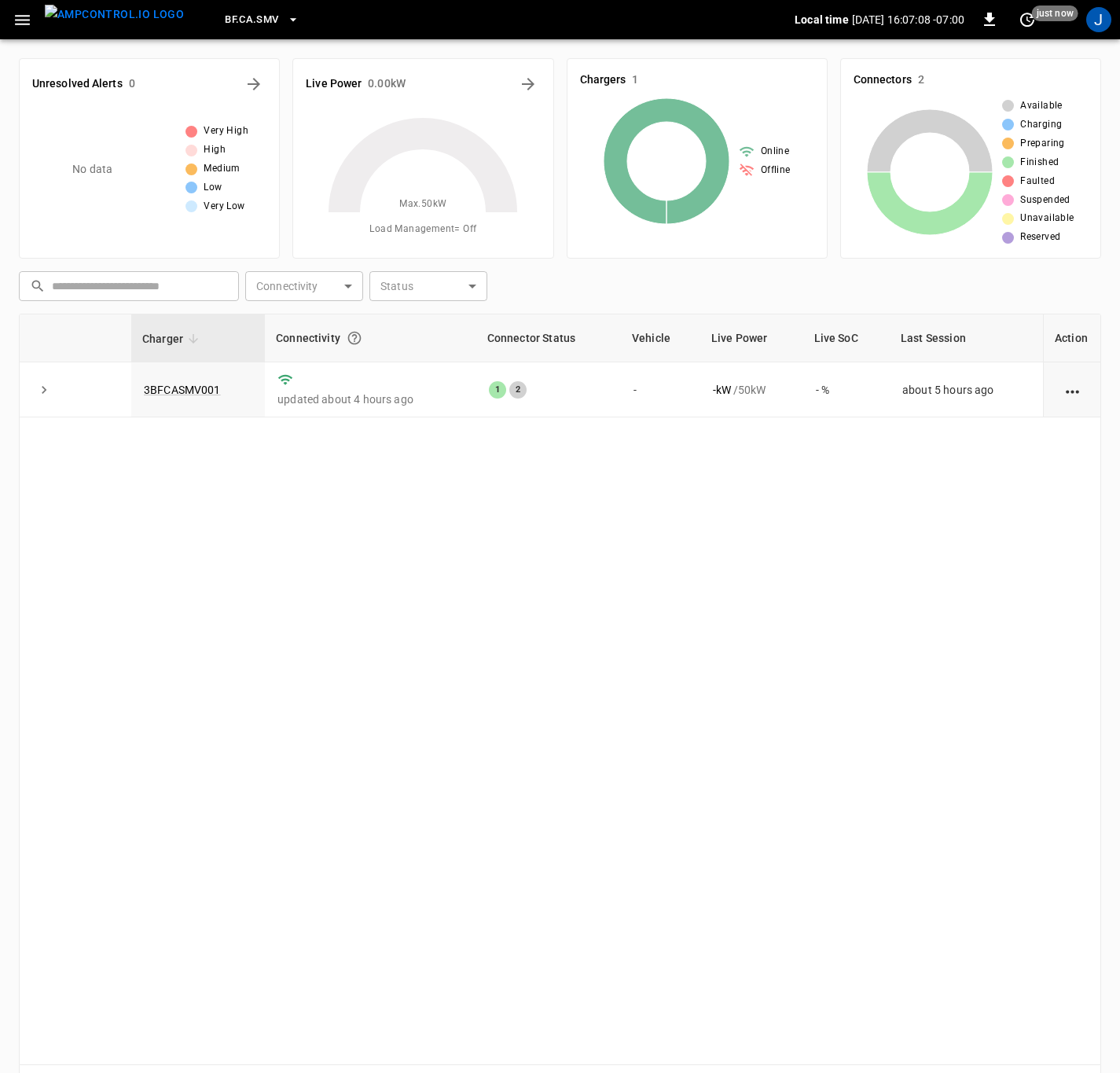
click at [180, 387] on link "3BFCASMV001" at bounding box center [182, 389] width 77 height 13
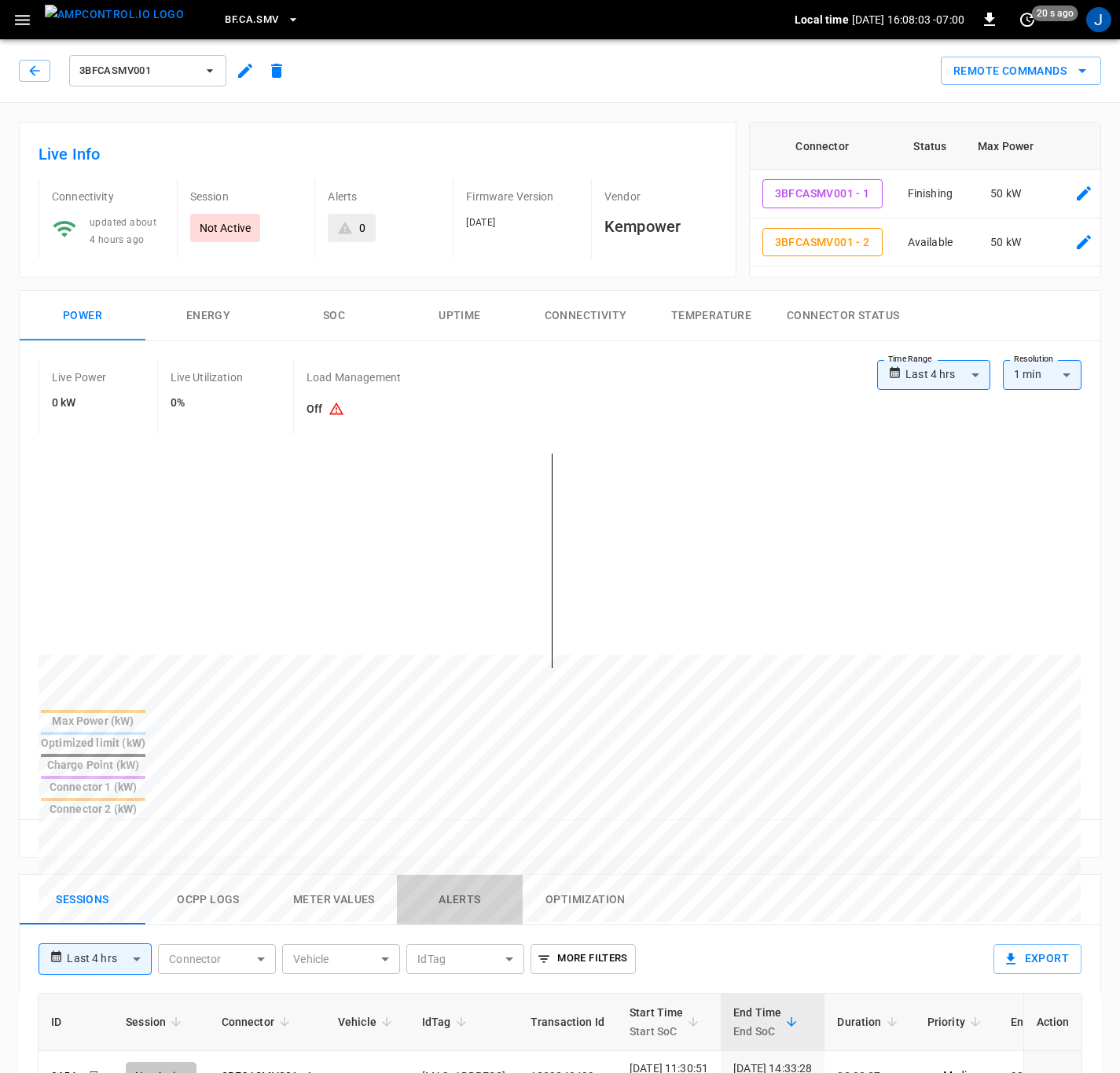
click at [469, 874] on button "Alerts" at bounding box center [460, 899] width 125 height 50
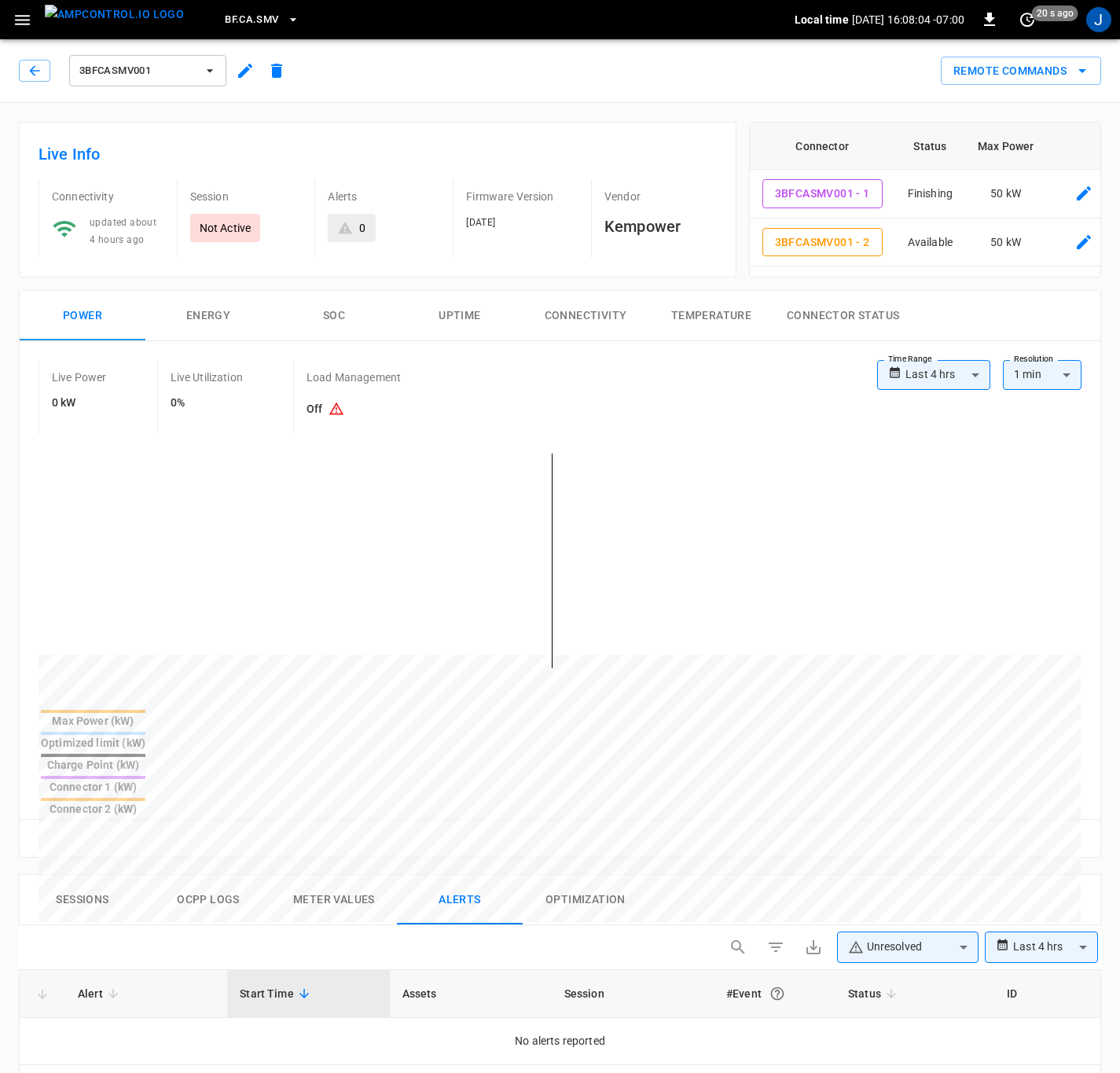
click at [967, 874] on body "**********" at bounding box center [560, 963] width 1120 height 1927
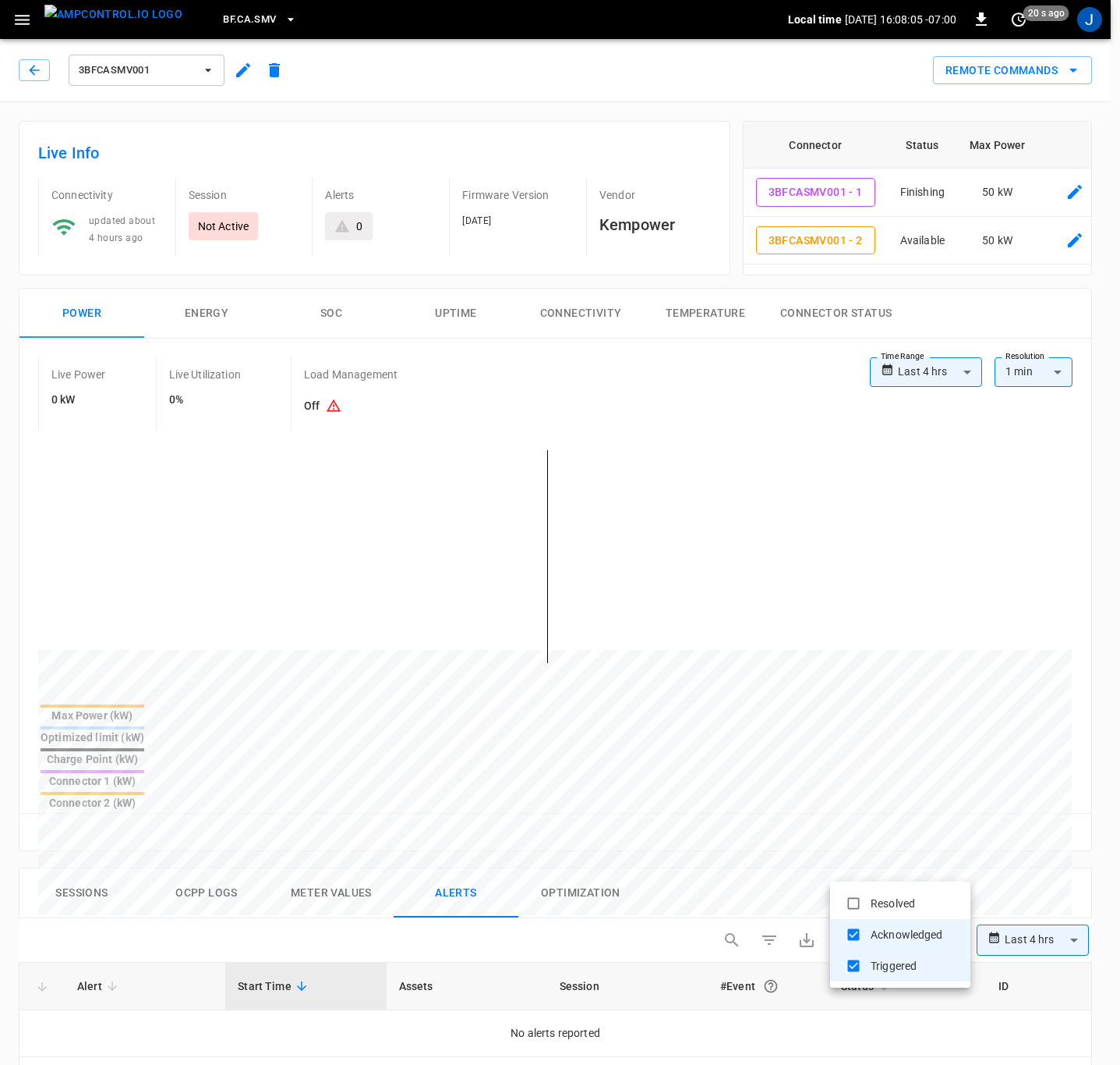
click at [884, 903] on li "Resolved" at bounding box center [900, 903] width 141 height 32
type input "**********"
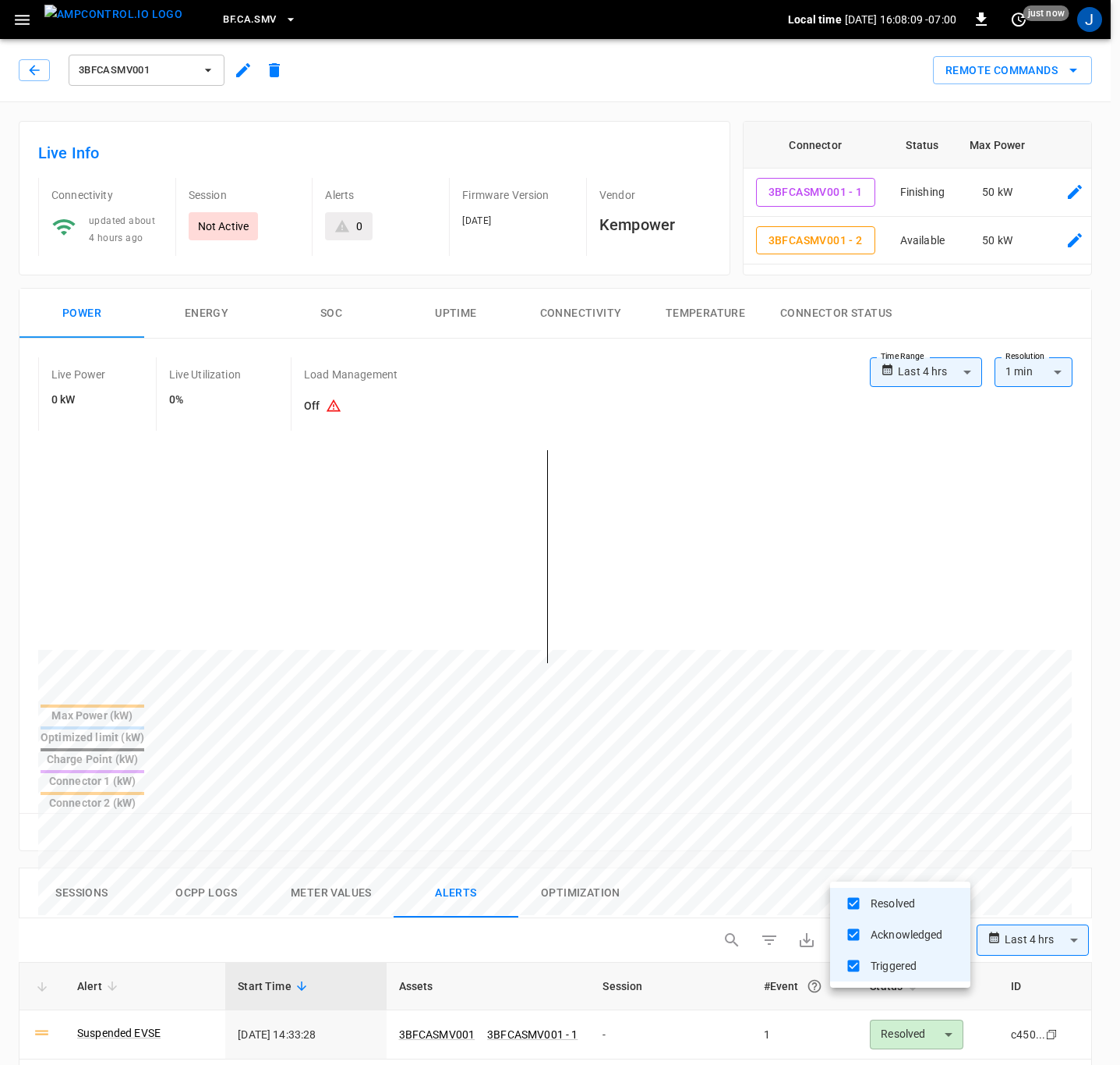
click at [399, 1037] on div at bounding box center [560, 532] width 1120 height 1065
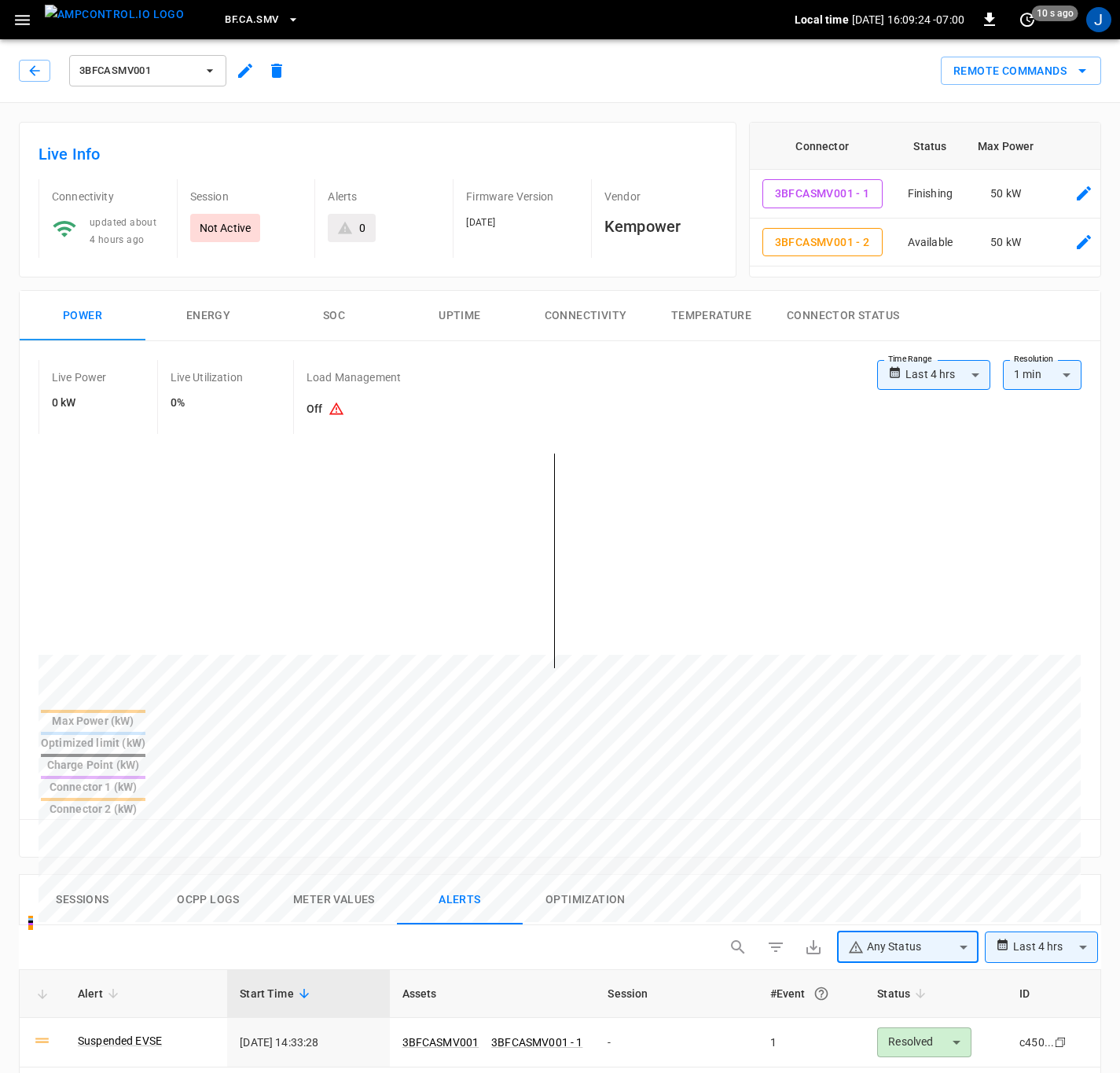
click at [87, 874] on button "Sessions" at bounding box center [82, 899] width 125 height 50
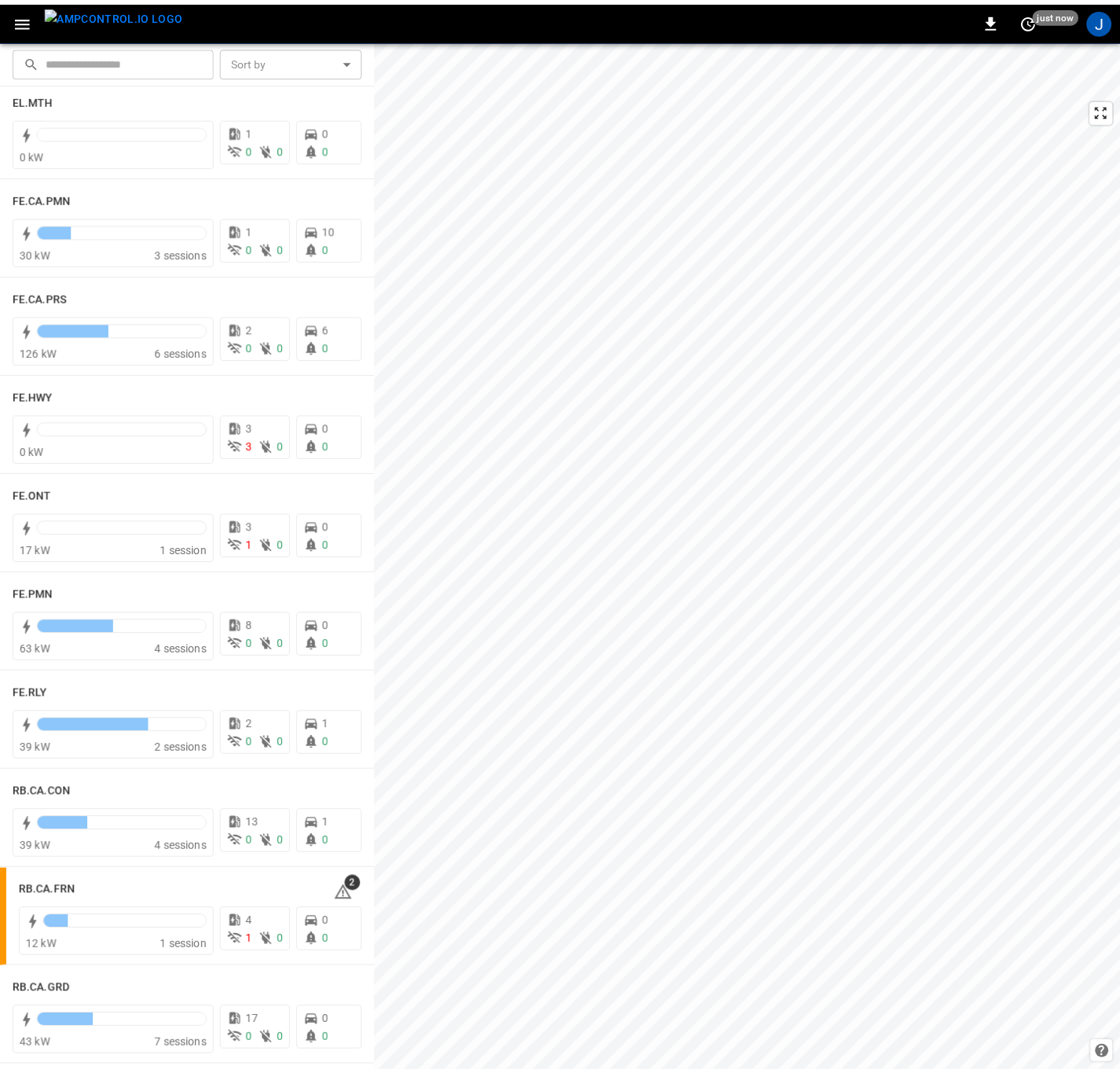
scroll to position [2003, 0]
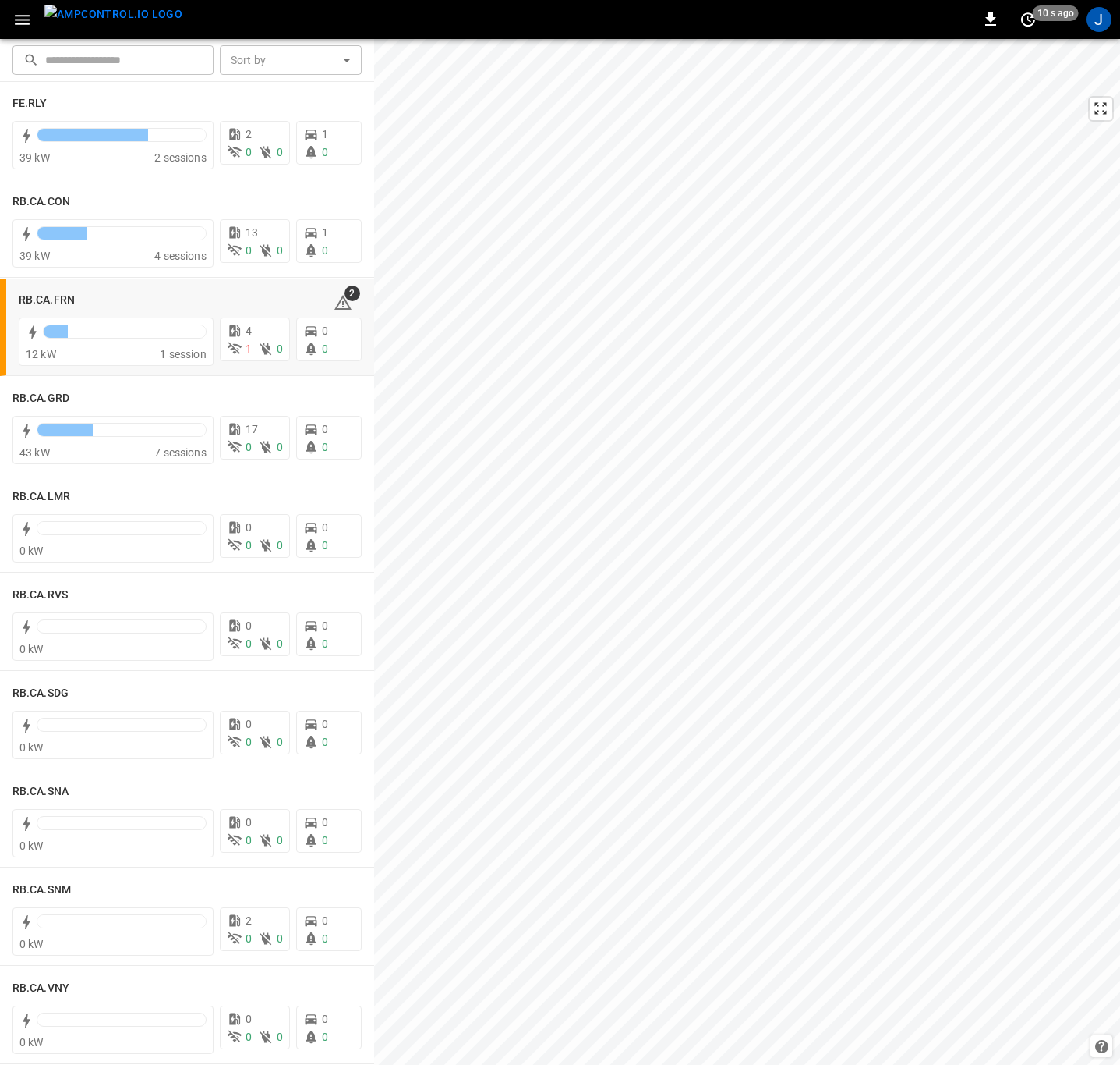
click at [56, 298] on h6 "RB.CA.FRN" at bounding box center [47, 300] width 56 height 17
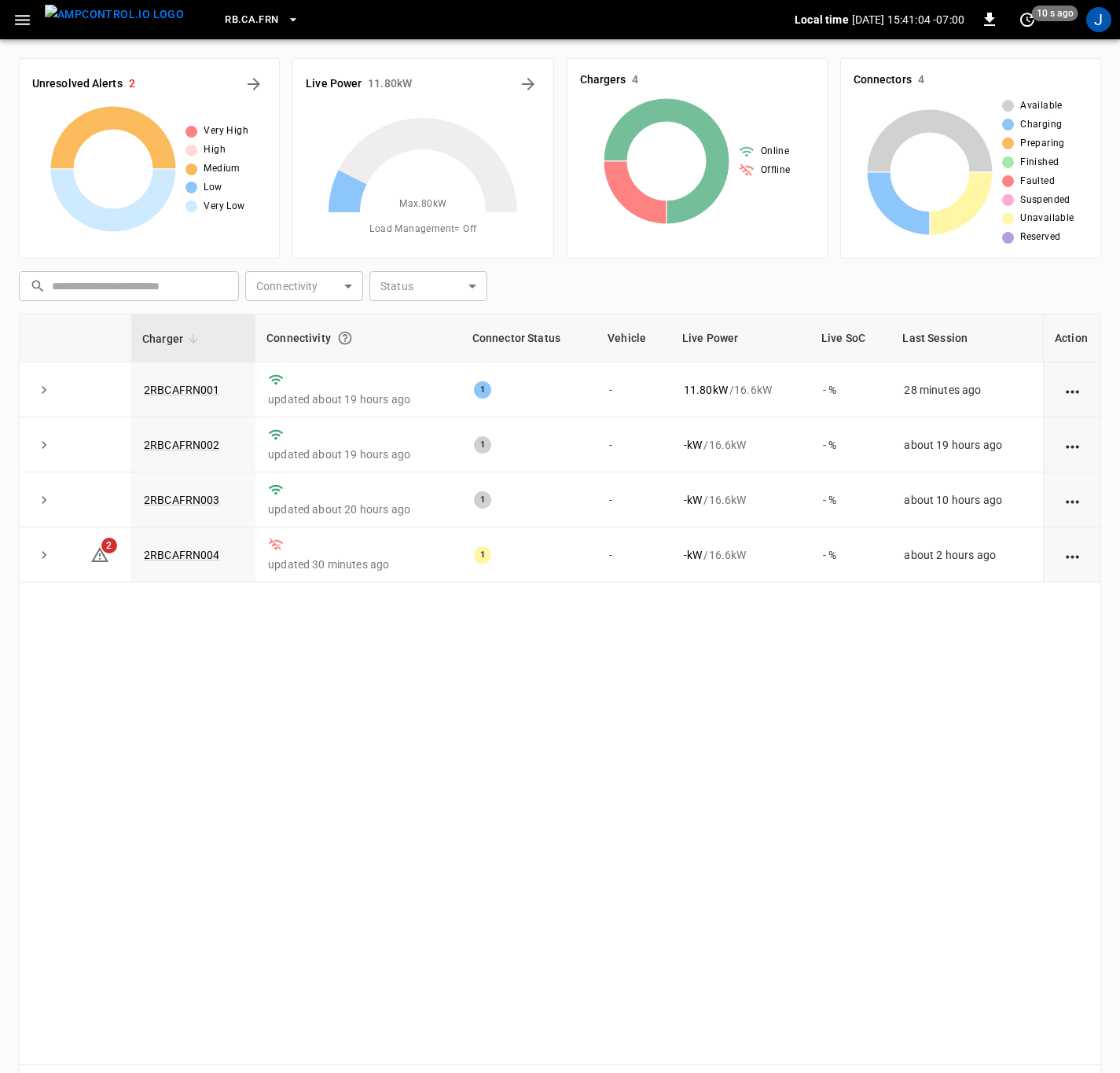
click at [194, 554] on link "2RBCAFRN004" at bounding box center [181, 554] width 76 height 13
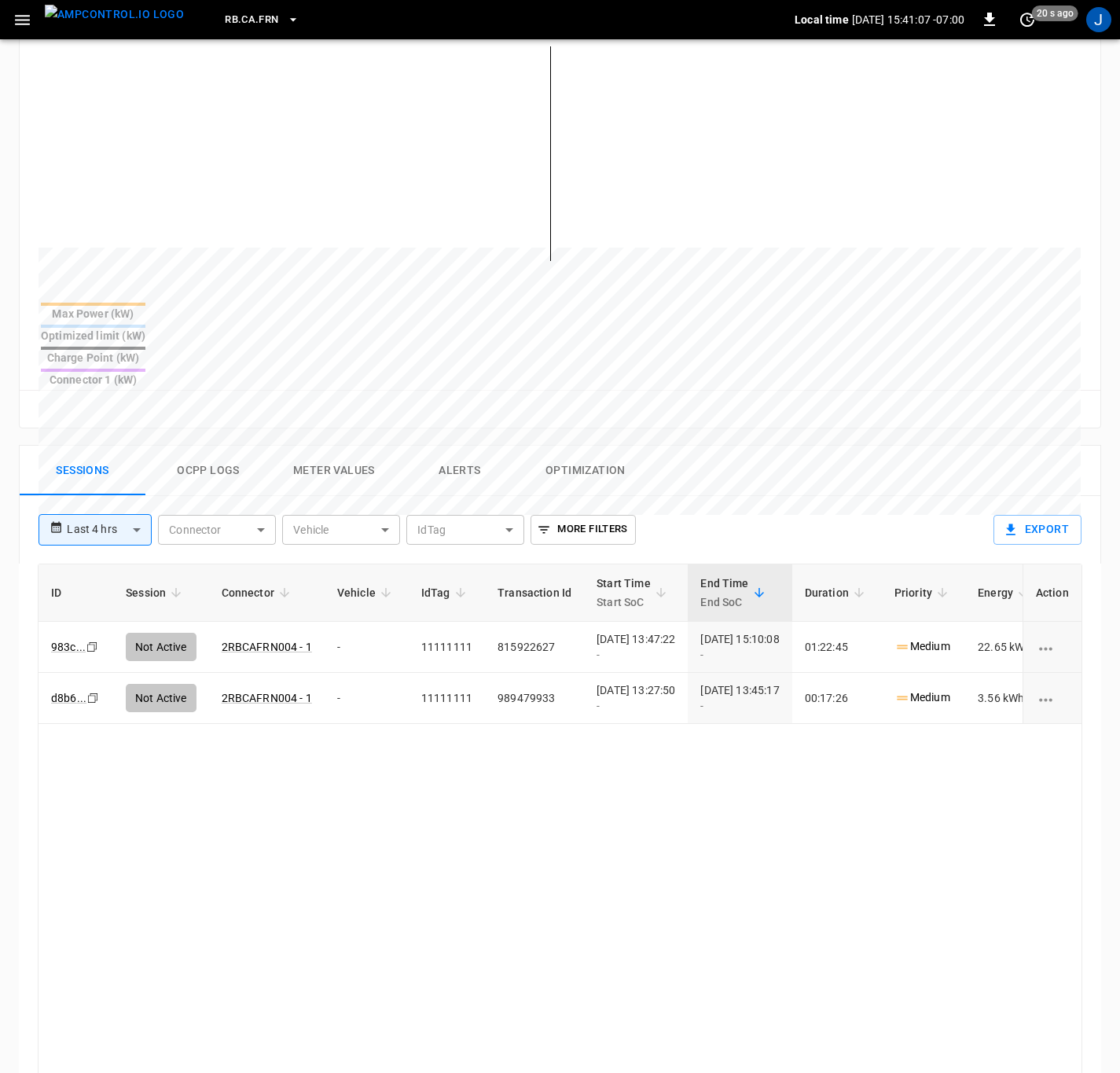
scroll to position [471, 0]
